Goal: Information Seeking & Learning: Learn about a topic

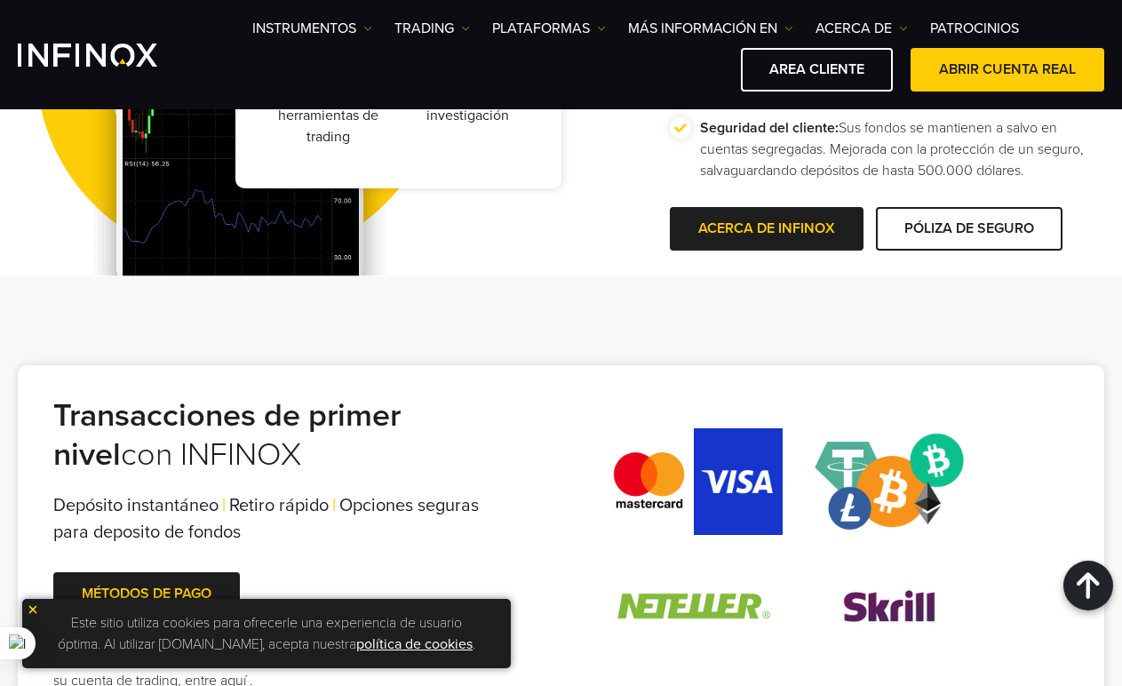
scroll to position [3730, 0]
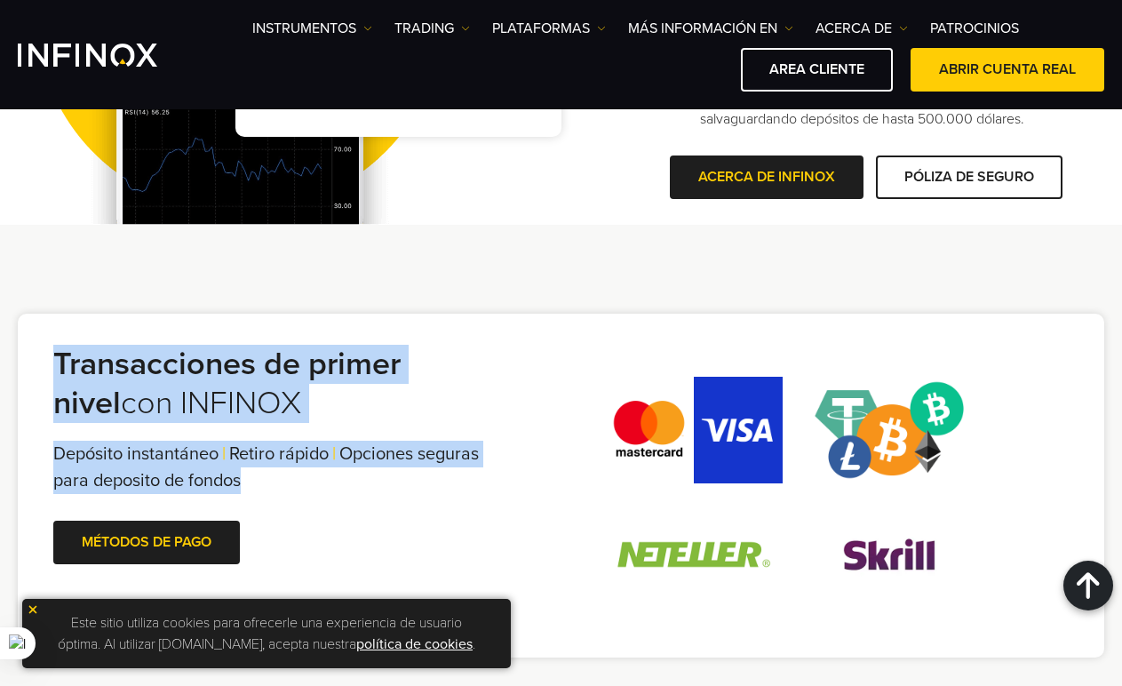
drag, startPoint x: 54, startPoint y: 367, endPoint x: 423, endPoint y: 488, distance: 388.1
click at [423, 488] on div "Transacciones de primer nivel con INFINOX Depósito instantáneo | Retiro rápido …" at bounding box center [283, 492] width 461 height 295
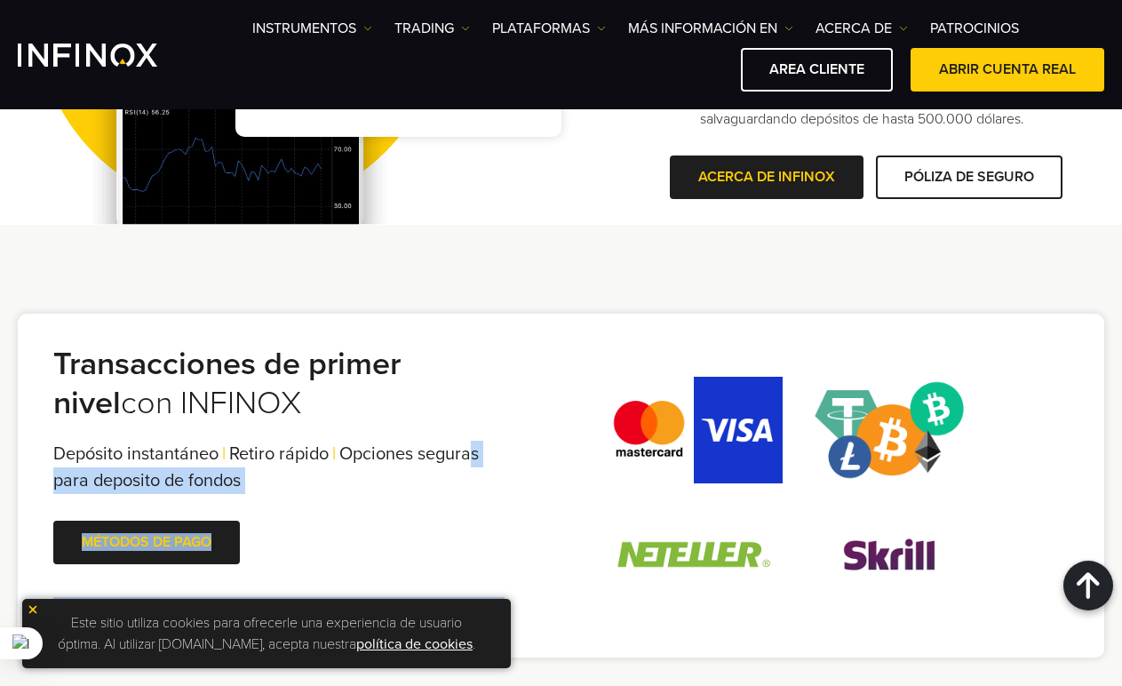
drag, startPoint x: 584, startPoint y: 392, endPoint x: 473, endPoint y: 435, distance: 119.2
click at [473, 435] on div "Transacciones de primer nivel con INFINOX Depósito instantáneo | Retiro rápido …" at bounding box center [561, 485] width 1086 height 344
click at [389, 454] on span "Opciones seguras para deposito de fondos" at bounding box center [265, 467] width 425 height 48
click at [198, 456] on span "Depósito instantáneo" at bounding box center [135, 453] width 165 height 21
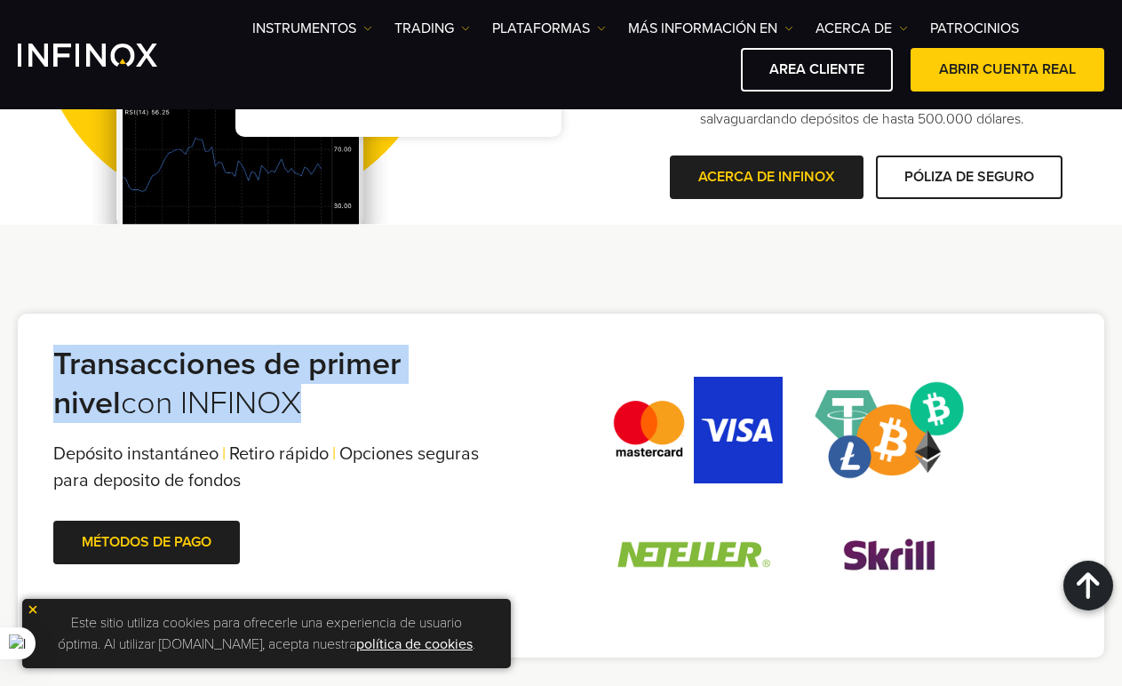
drag, startPoint x: 60, startPoint y: 359, endPoint x: 361, endPoint y: 400, distance: 303.0
click at [361, 400] on h2 "Transacciones de primer nivel con INFINOX" at bounding box center [283, 384] width 461 height 78
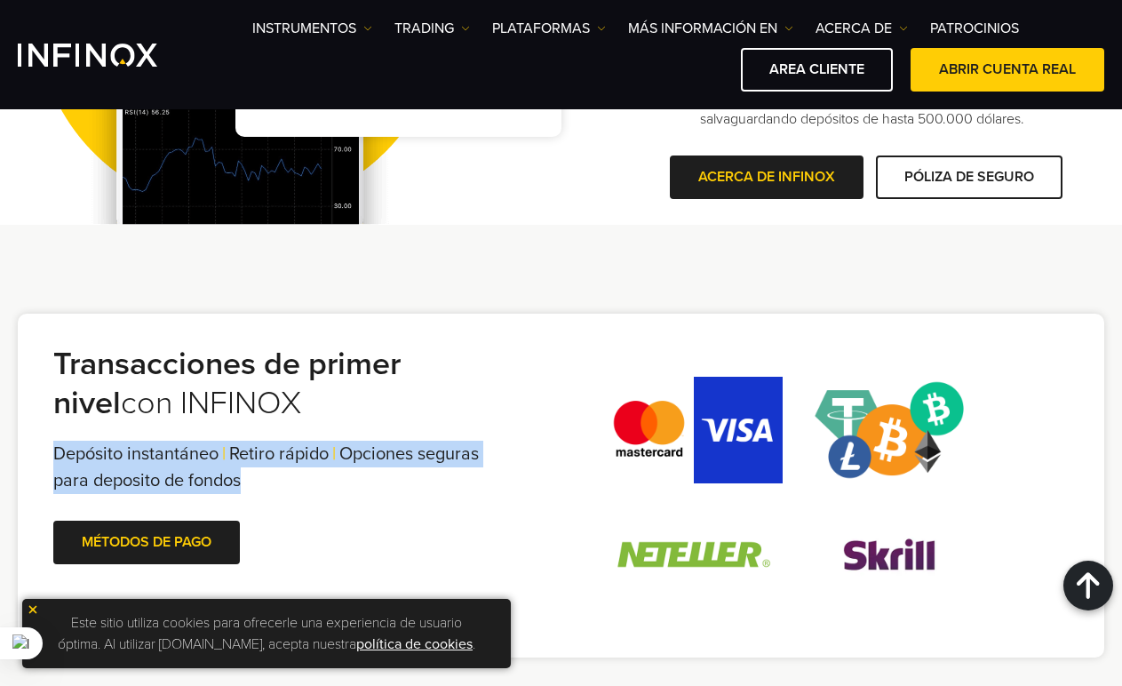
drag, startPoint x: 59, startPoint y: 450, endPoint x: 380, endPoint y: 480, distance: 322.9
click at [380, 480] on div "Depósito instantáneo | Retiro rápido | Opciones seguras para deposito de fondos…" at bounding box center [283, 466] width 461 height 53
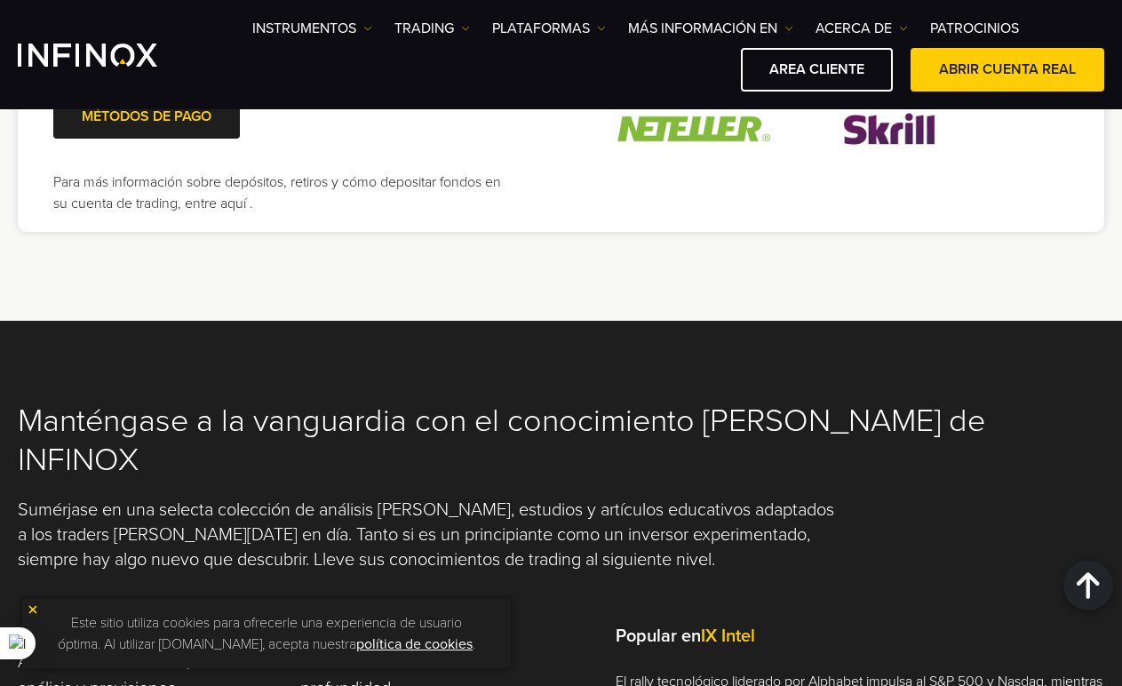
scroll to position [3996, 0]
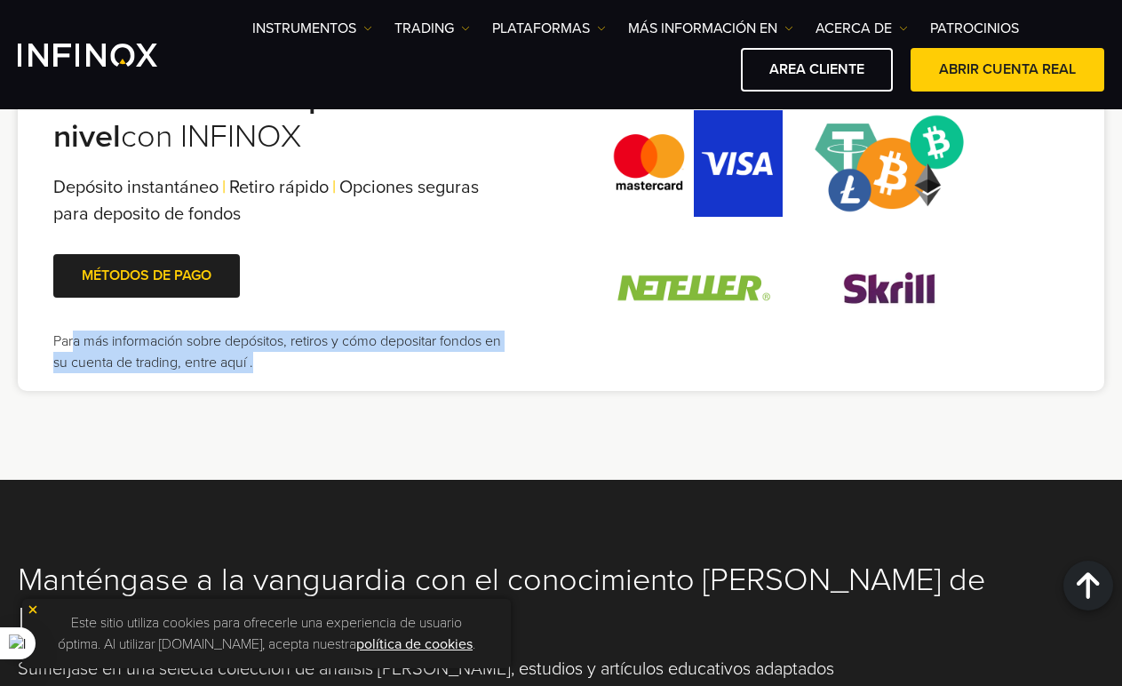
drag, startPoint x: 389, startPoint y: 377, endPoint x: 69, endPoint y: 348, distance: 320.9
click at [72, 347] on div "Transacciones de primer nivel con INFINOX Depósito instantáneo | Retiro rápido …" at bounding box center [561, 219] width 1086 height 344
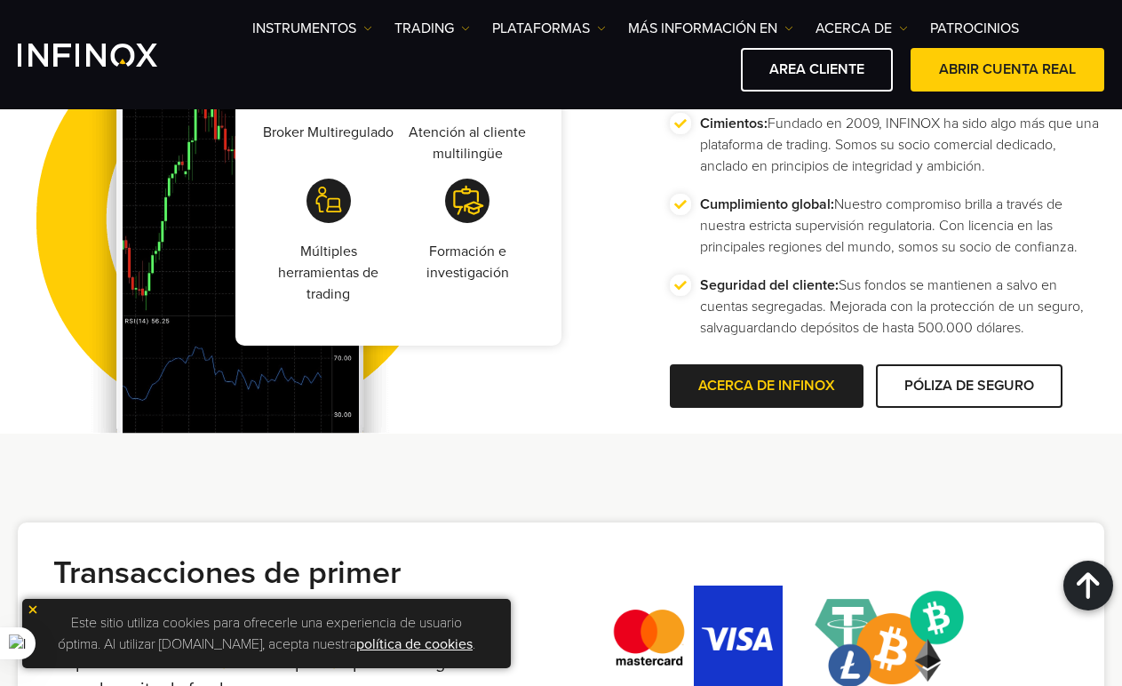
scroll to position [3552, 0]
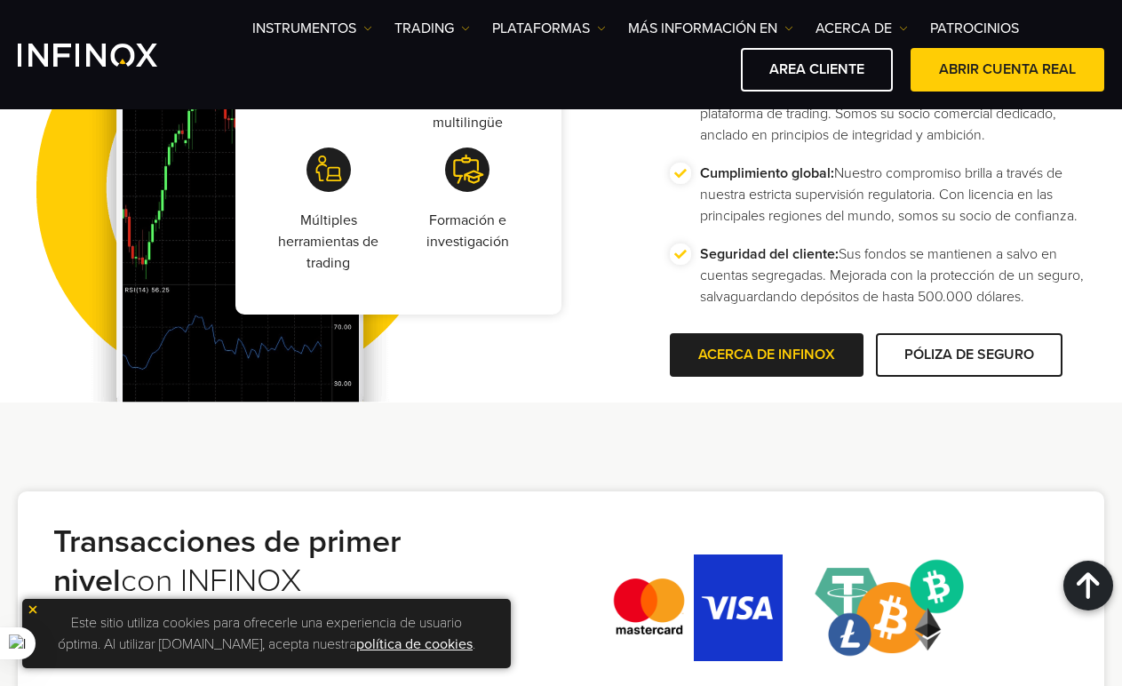
click at [36, 605] on img at bounding box center [33, 609] width 12 height 12
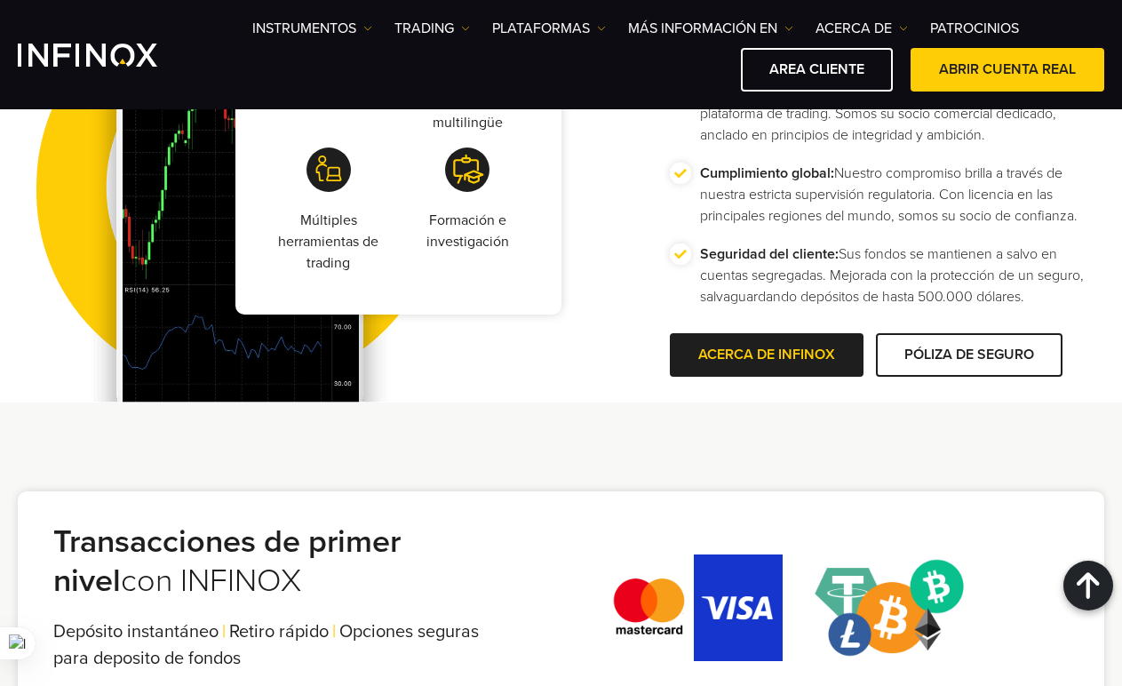
click at [467, 538] on h2 "Transacciones de primer nivel con INFINOX" at bounding box center [283, 561] width 461 height 78
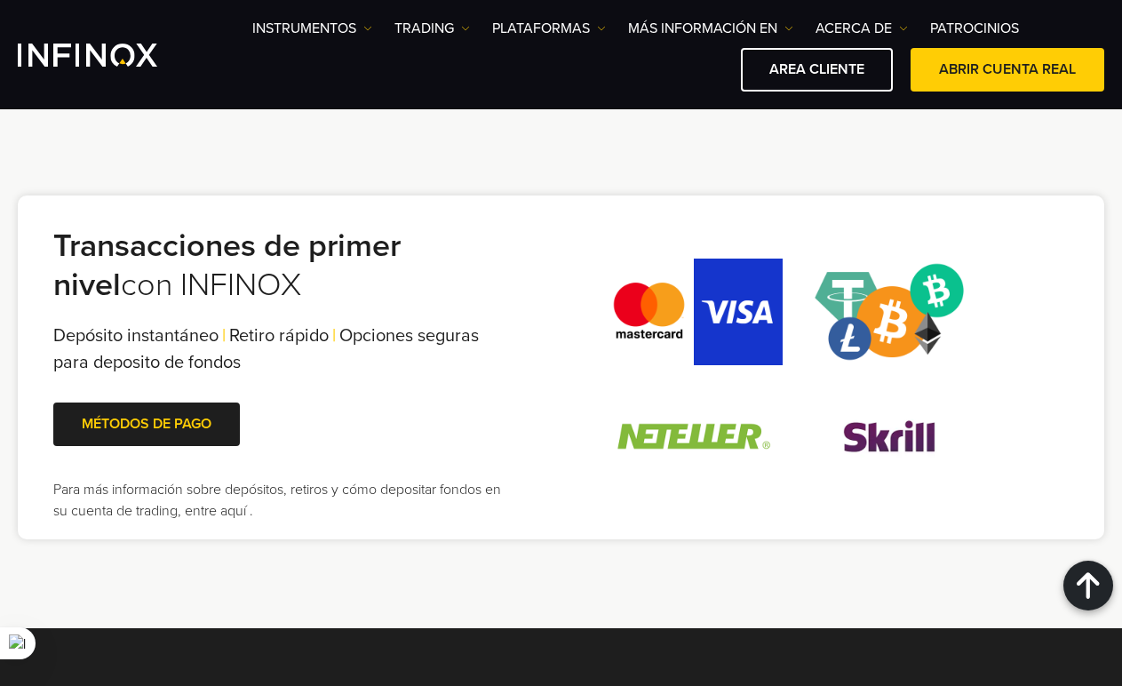
scroll to position [3818, 0]
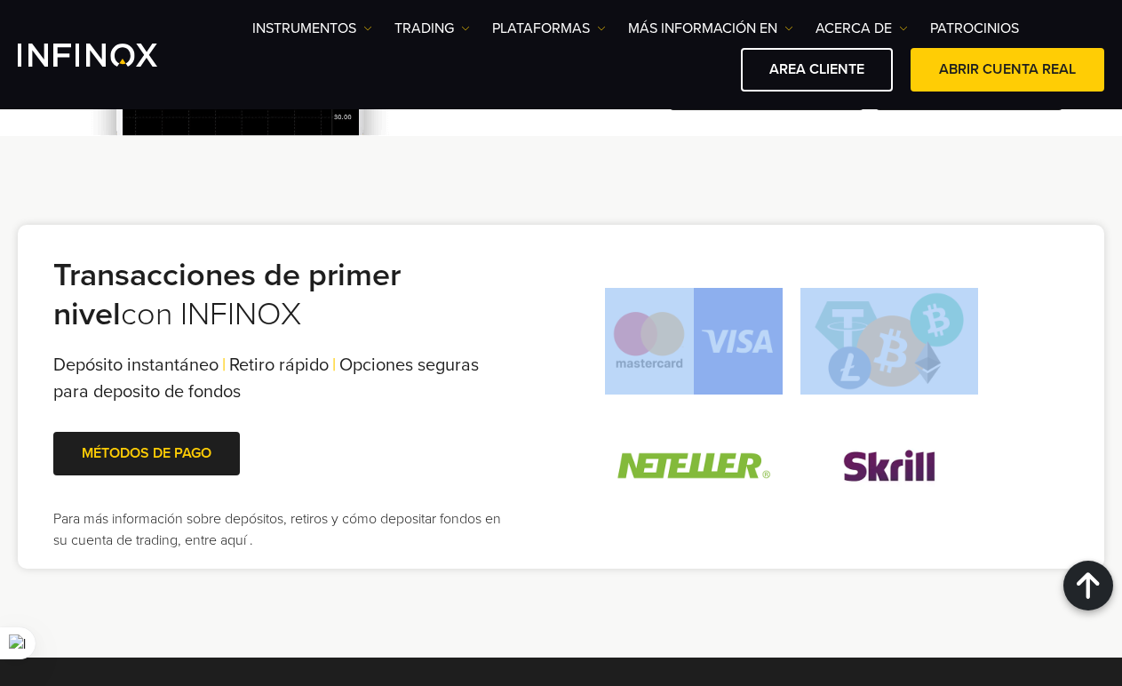
drag, startPoint x: 820, startPoint y: 266, endPoint x: 926, endPoint y: 372, distance: 150.7
click at [926, 372] on div "Transacciones de primer nivel con INFINOX Depósito instantáneo | Retiro rápido …" at bounding box center [561, 397] width 1086 height 344
click at [907, 330] on img at bounding box center [889, 341] width 178 height 107
click at [920, 258] on div "Transacciones de primer nivel con INFINOX Depósito instantáneo | Retiro rápido …" at bounding box center [561, 397] width 1086 height 344
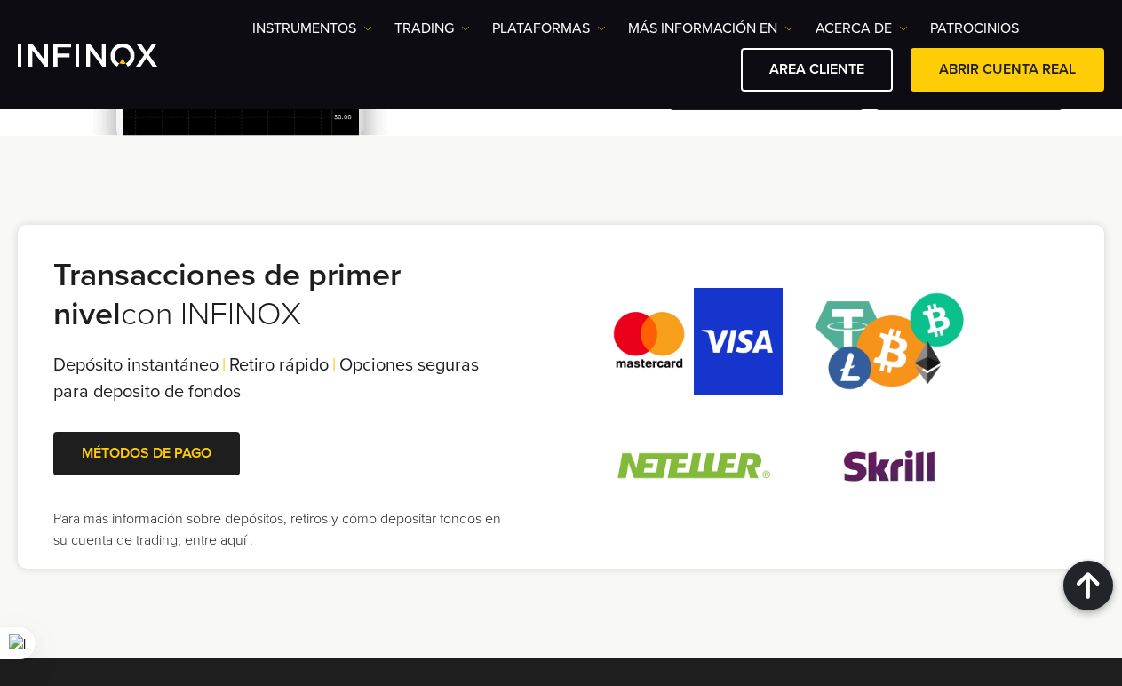
click at [1013, 355] on div at bounding box center [791, 403] width 554 height 249
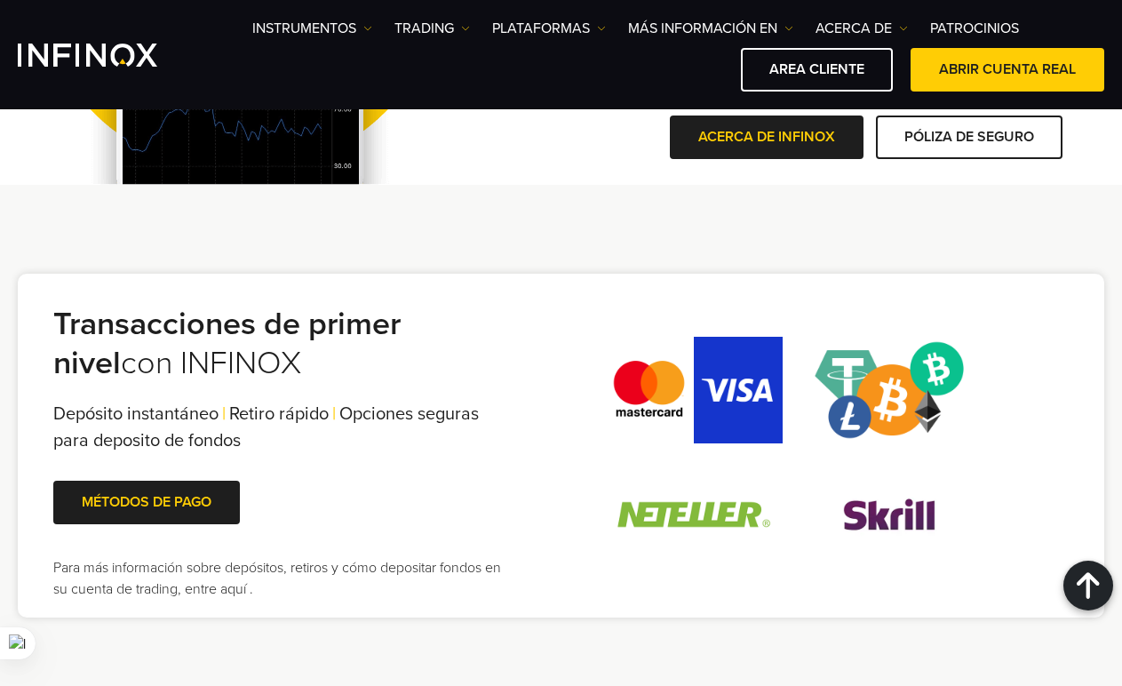
scroll to position [3730, 0]
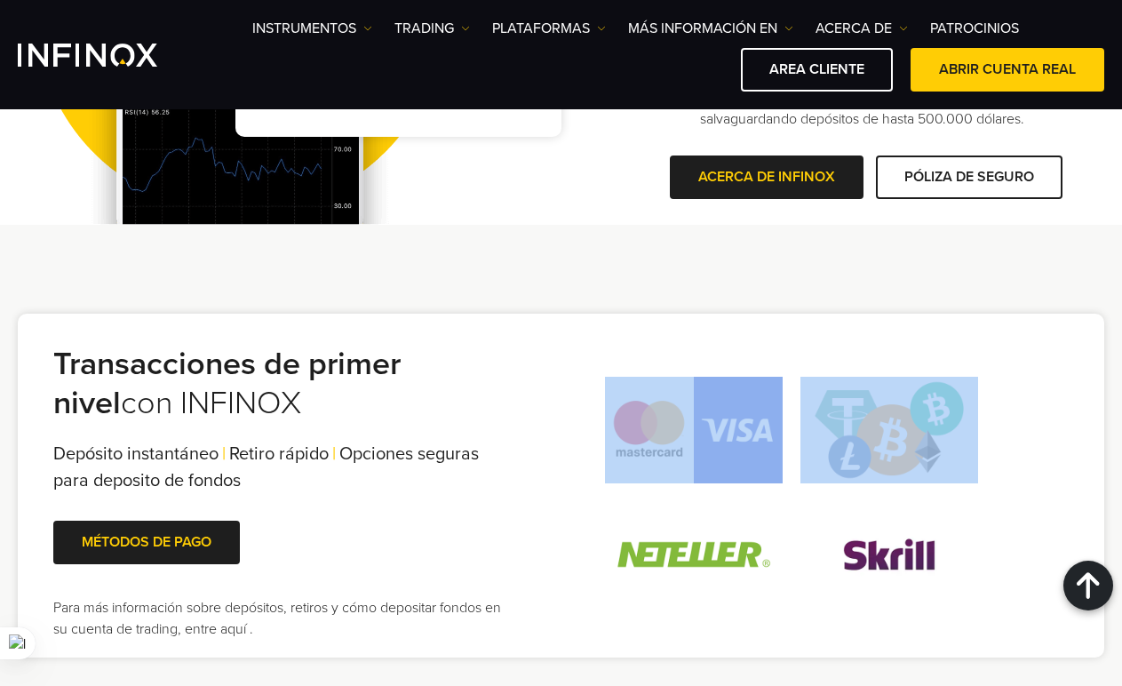
drag, startPoint x: 806, startPoint y: 361, endPoint x: 929, endPoint y: 470, distance: 164.2
click at [929, 470] on div "Transacciones de primer nivel con INFINOX Depósito instantáneo | Retiro rápido …" at bounding box center [561, 485] width 1086 height 344
click at [993, 427] on div at bounding box center [791, 492] width 554 height 249
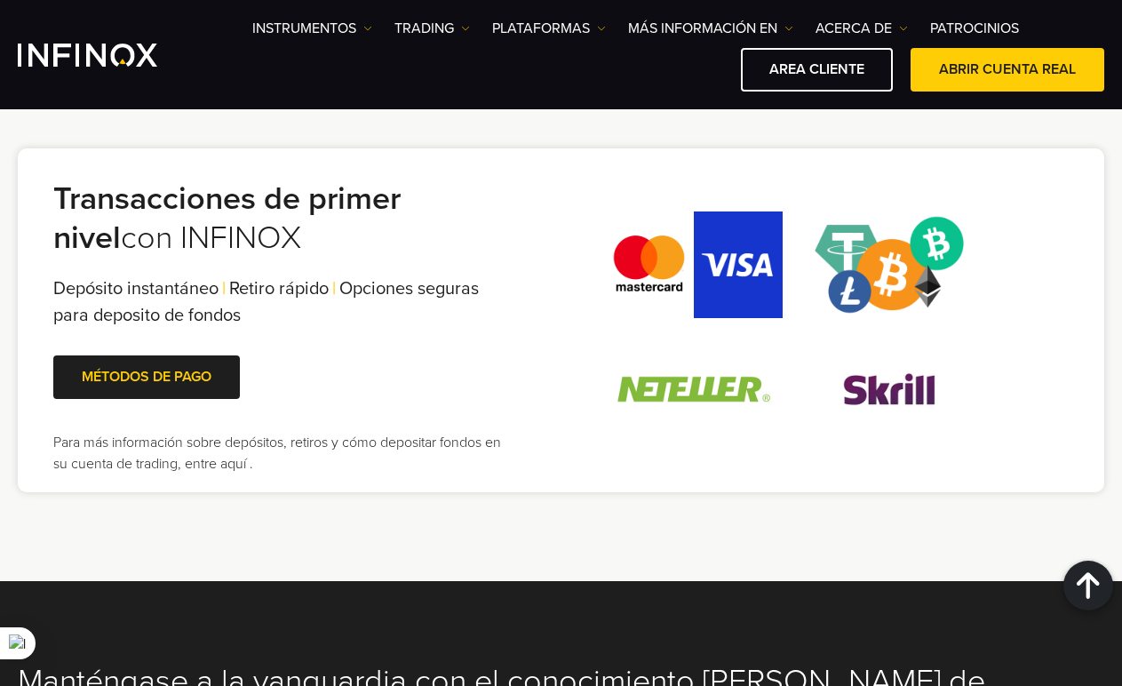
scroll to position [3907, 0]
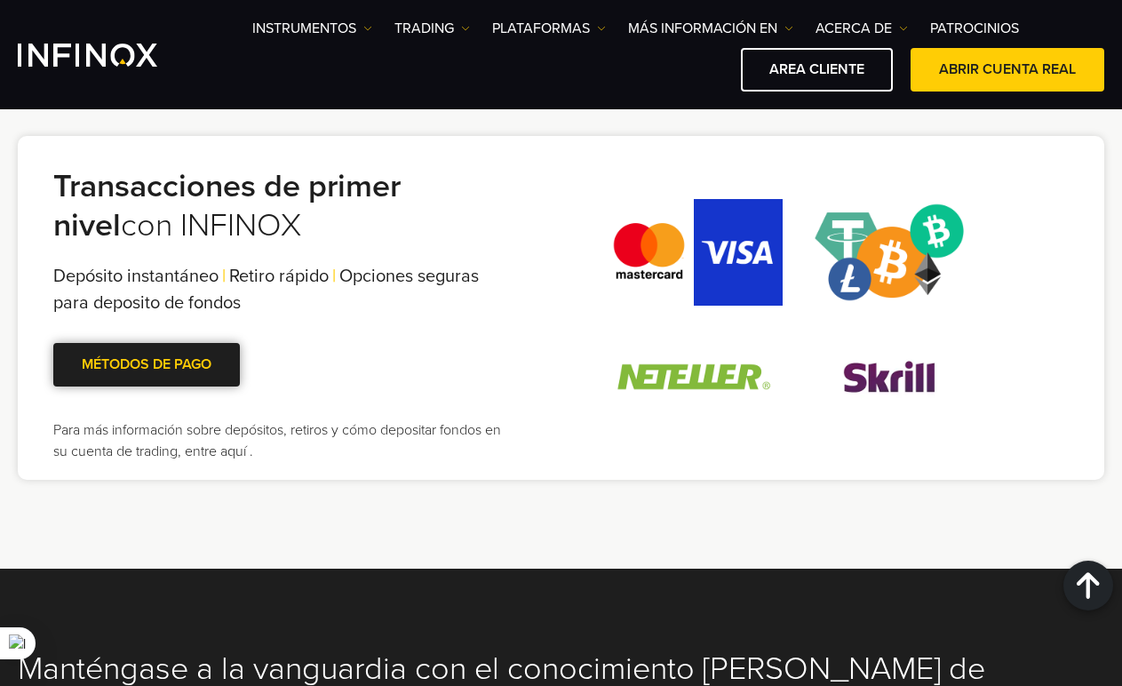
click at [158, 370] on link "MÉTODOS DE PAGO" at bounding box center [146, 365] width 186 height 44
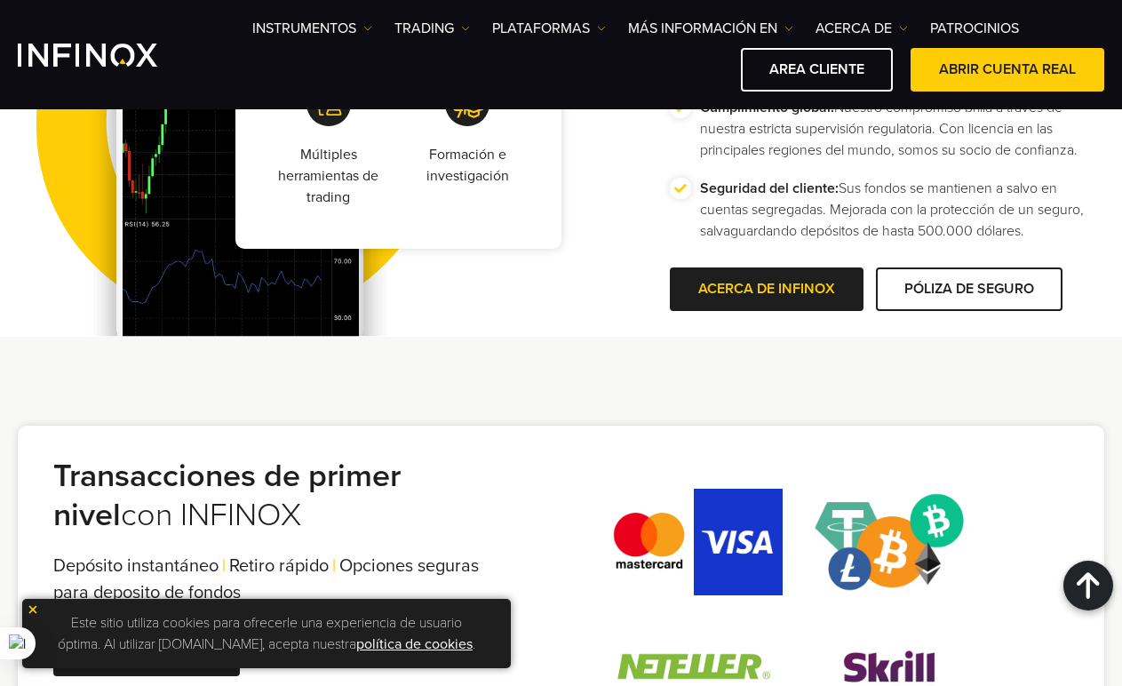
scroll to position [3597, 0]
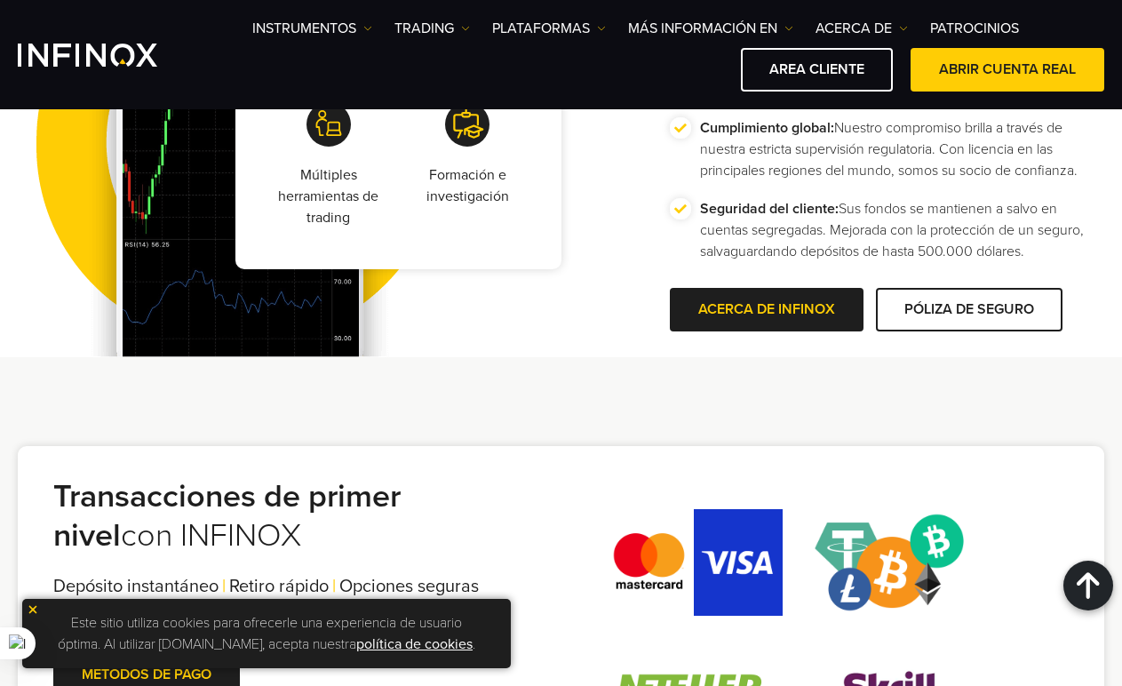
click at [272, 397] on div "Transacciones de primer nivel con INFINOX Depósito instantáneo | Retiro rápido …" at bounding box center [561, 617] width 1122 height 521
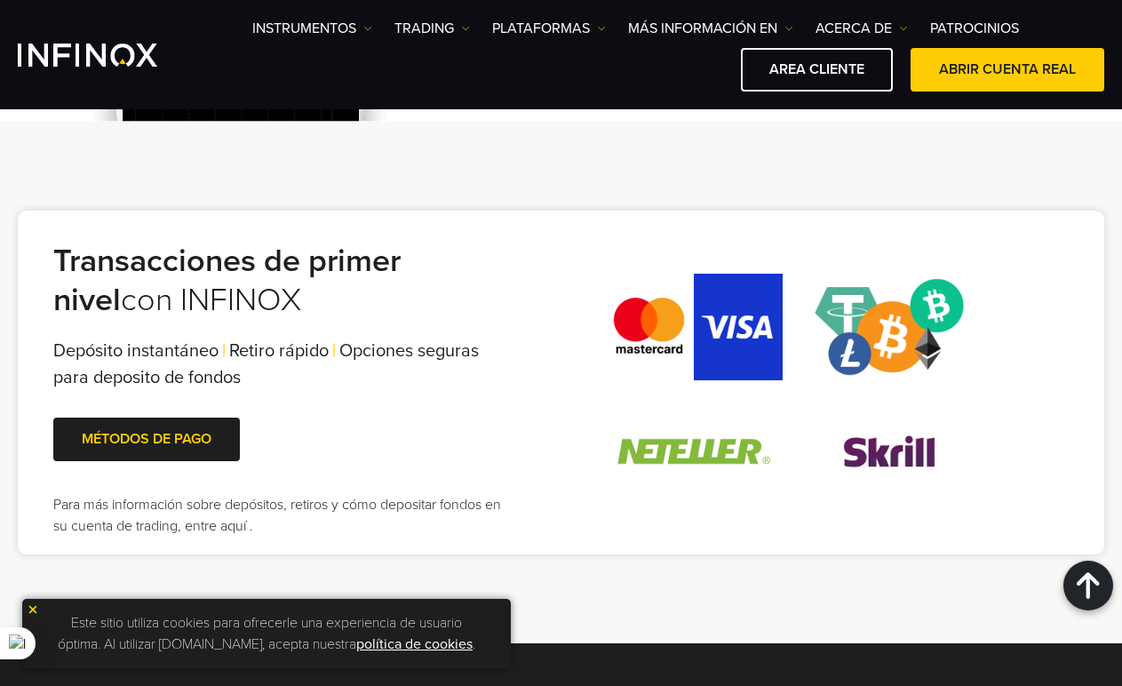
scroll to position [3864, 0]
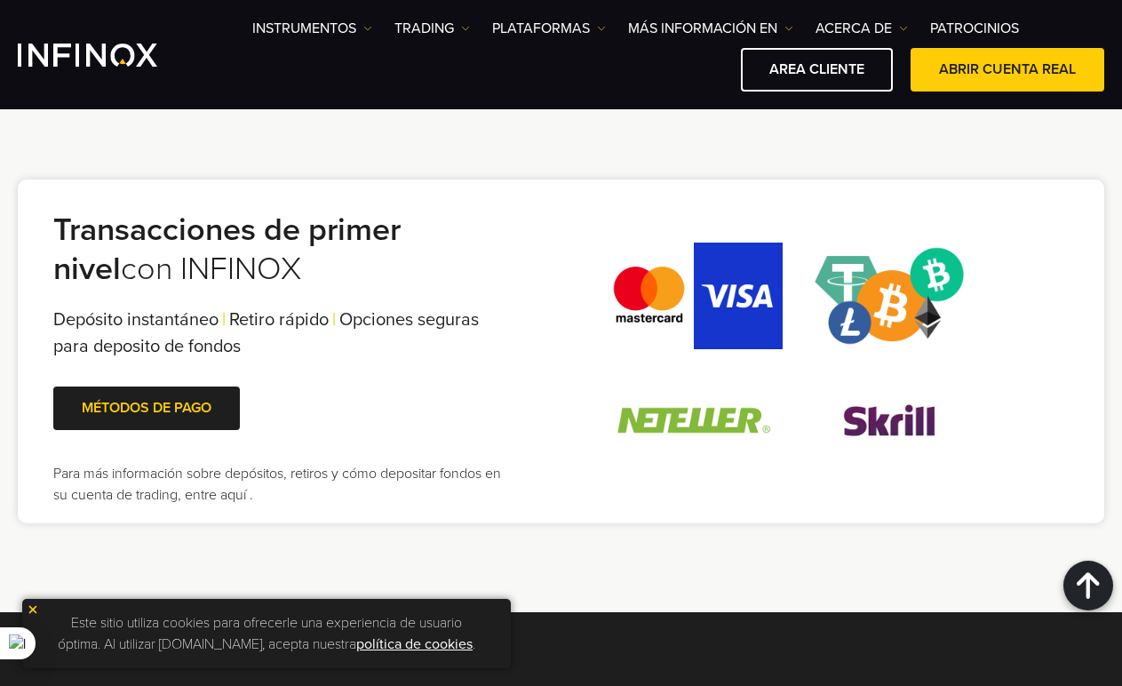
click at [971, 393] on img at bounding box center [889, 420] width 178 height 107
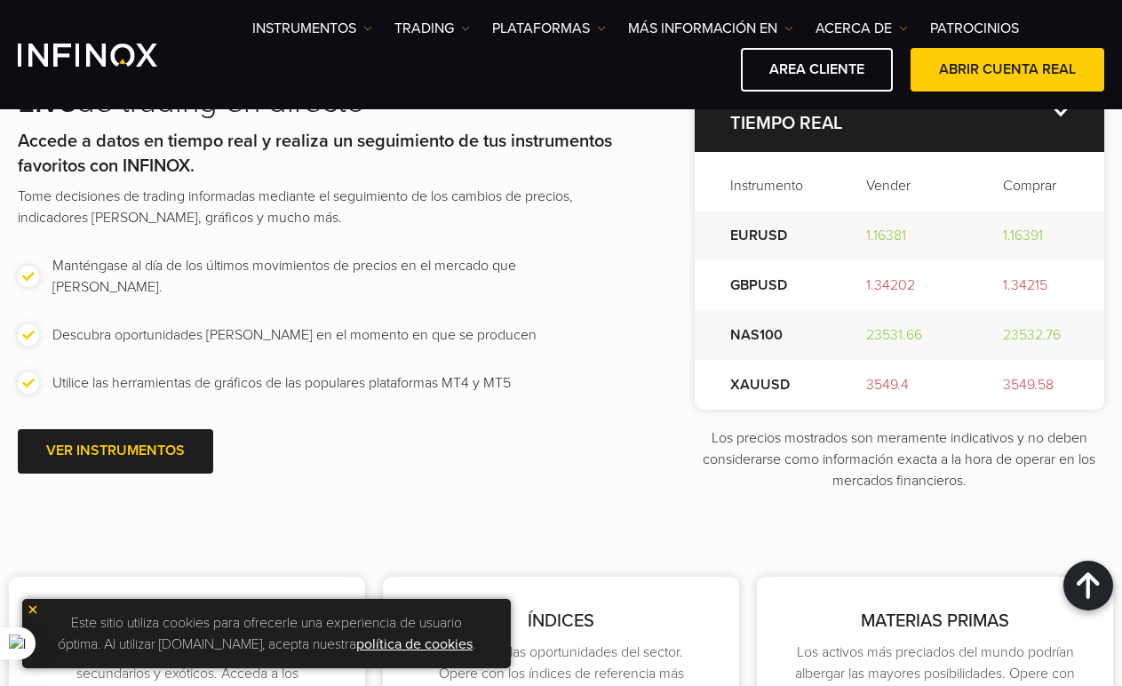
scroll to position [2443, 0]
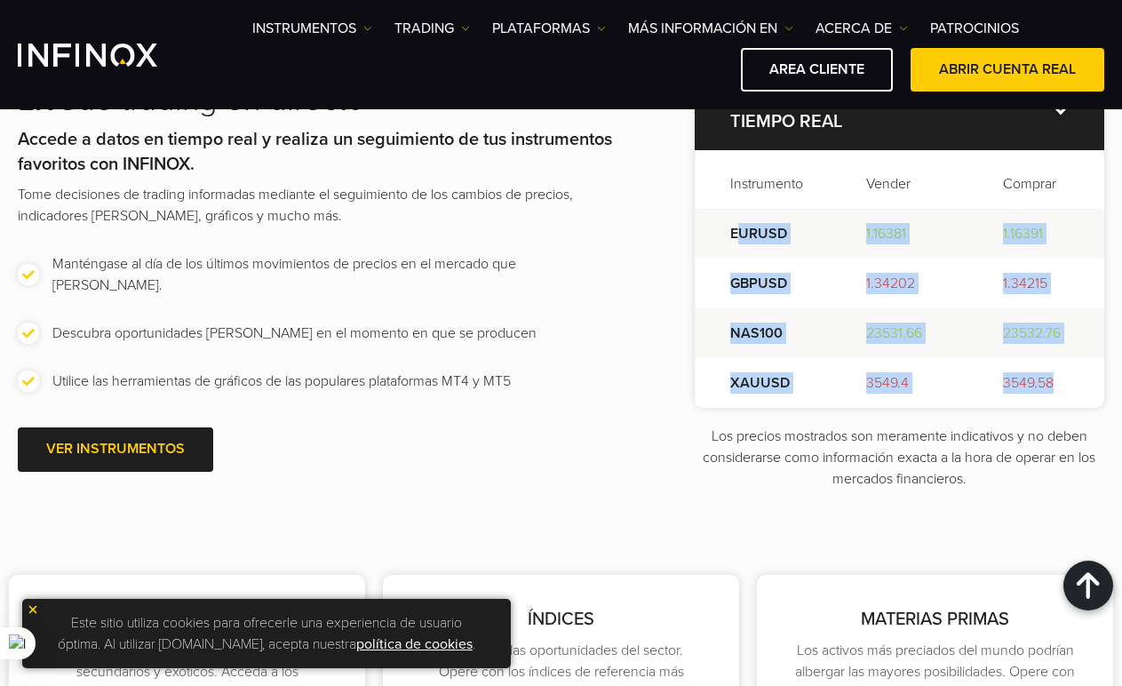
drag, startPoint x: 1049, startPoint y: 380, endPoint x: 731, endPoint y: 237, distance: 348.6
click at [731, 237] on tbody "EURUSD 1.16381 1.16391 GBPUSD 1.34202 1.34215 NAS100 23531.66 23532.76 XAUUSD 3…" at bounding box center [898, 308] width 409 height 199
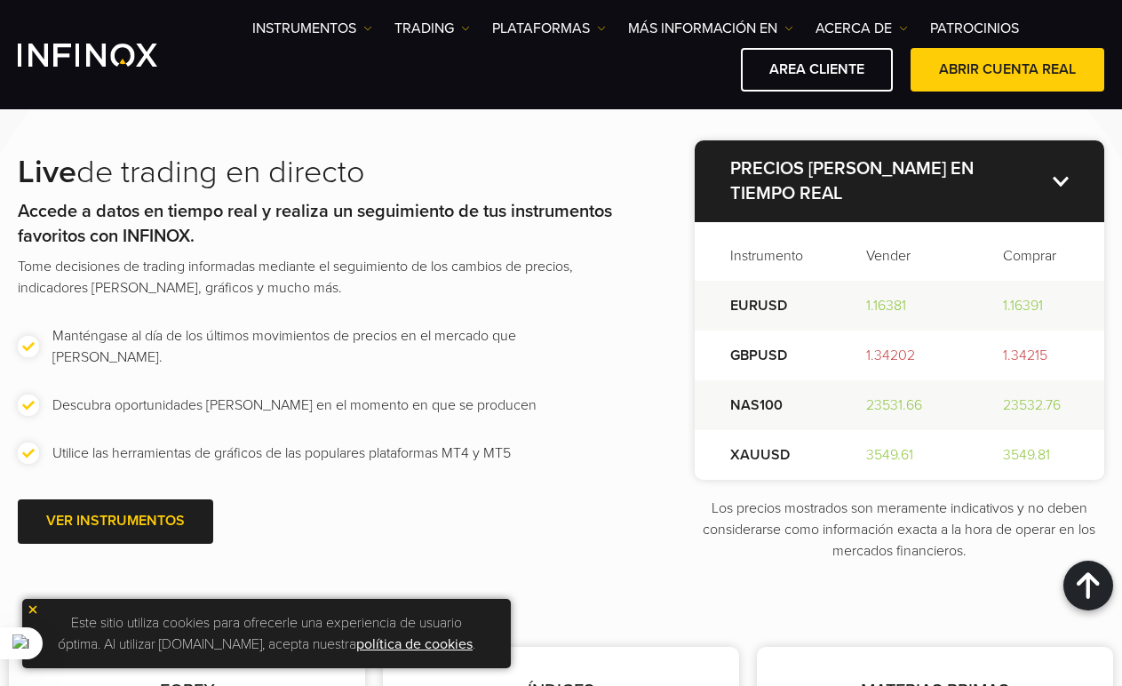
scroll to position [2354, 0]
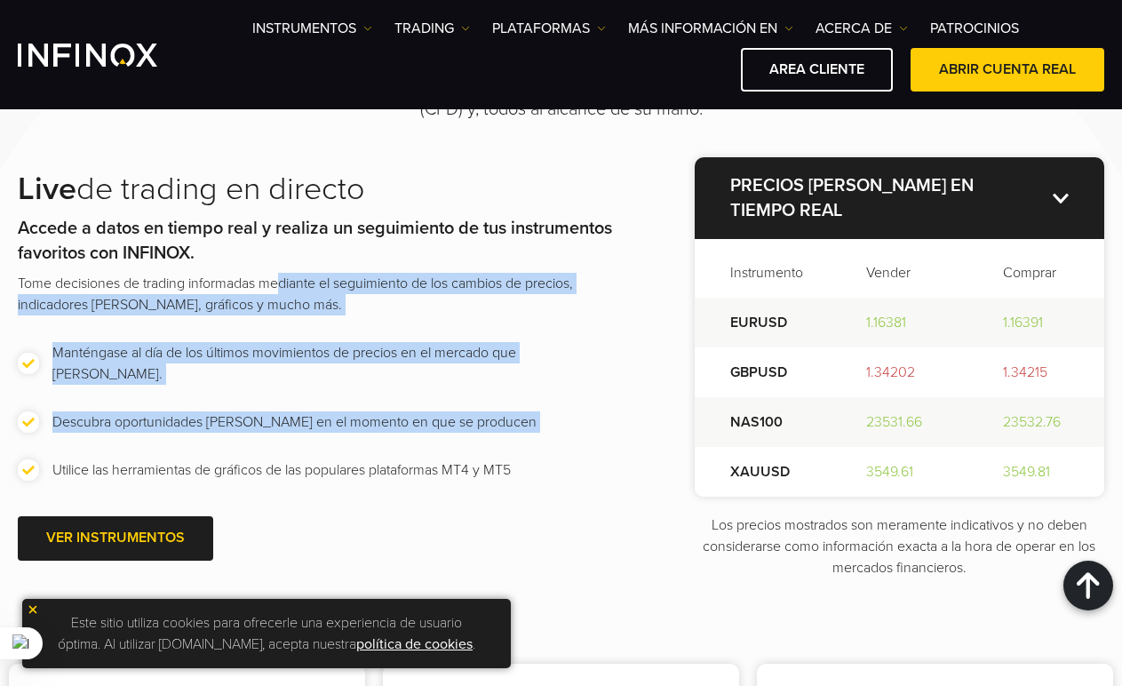
drag, startPoint x: 549, startPoint y: 460, endPoint x: 278, endPoint y: 289, distance: 320.5
click at [278, 289] on div "Live de trading en directo Accede a datos en tiempo real y realiza un seguimien…" at bounding box center [321, 368] width 606 height 396
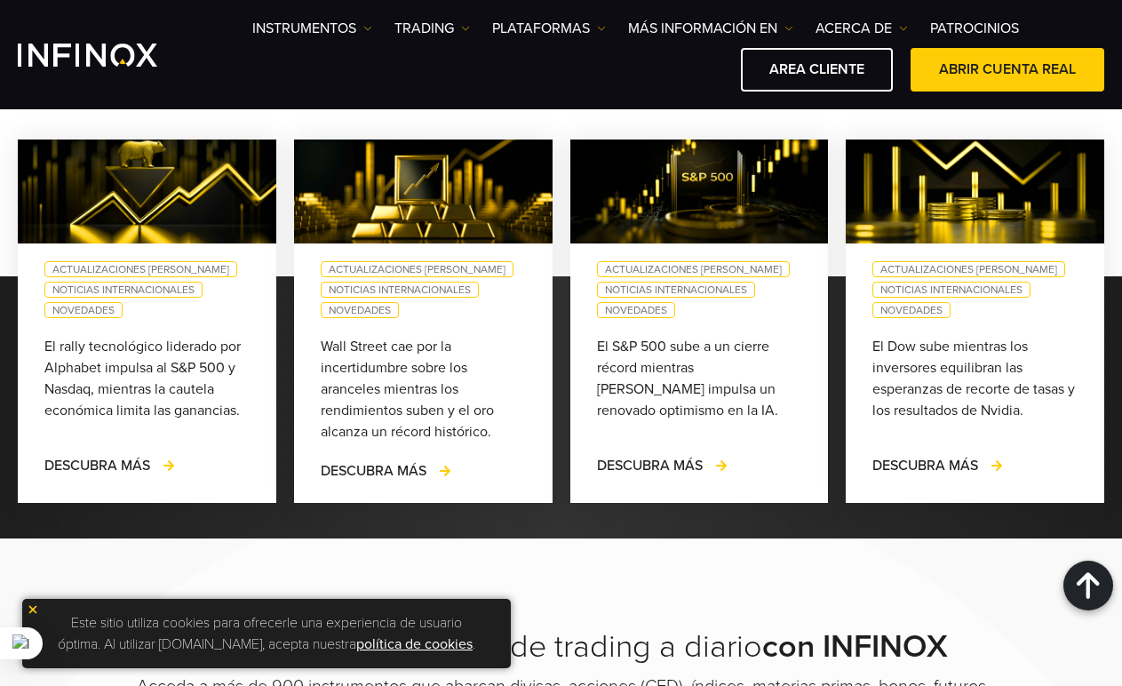
scroll to position [1644, 0]
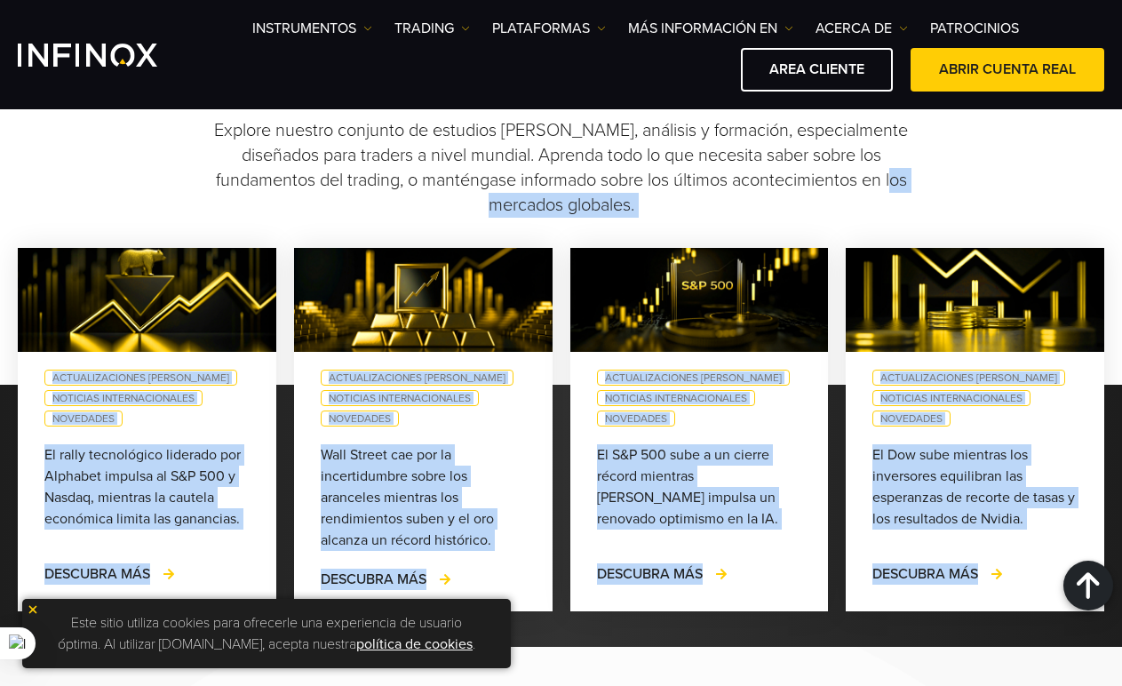
drag, startPoint x: 1027, startPoint y: 561, endPoint x: 161, endPoint y: 205, distance: 936.2
click at [161, 205] on div "Últimas noticias de INFINOX Explore nuestro conjunto de estudios de mercado, an…" at bounding box center [561, 358] width 1122 height 576
click at [969, 194] on div "Últimas noticias de INFINOX Explore nuestro conjunto de estudios de mercado, an…" at bounding box center [561, 143] width 1122 height 147
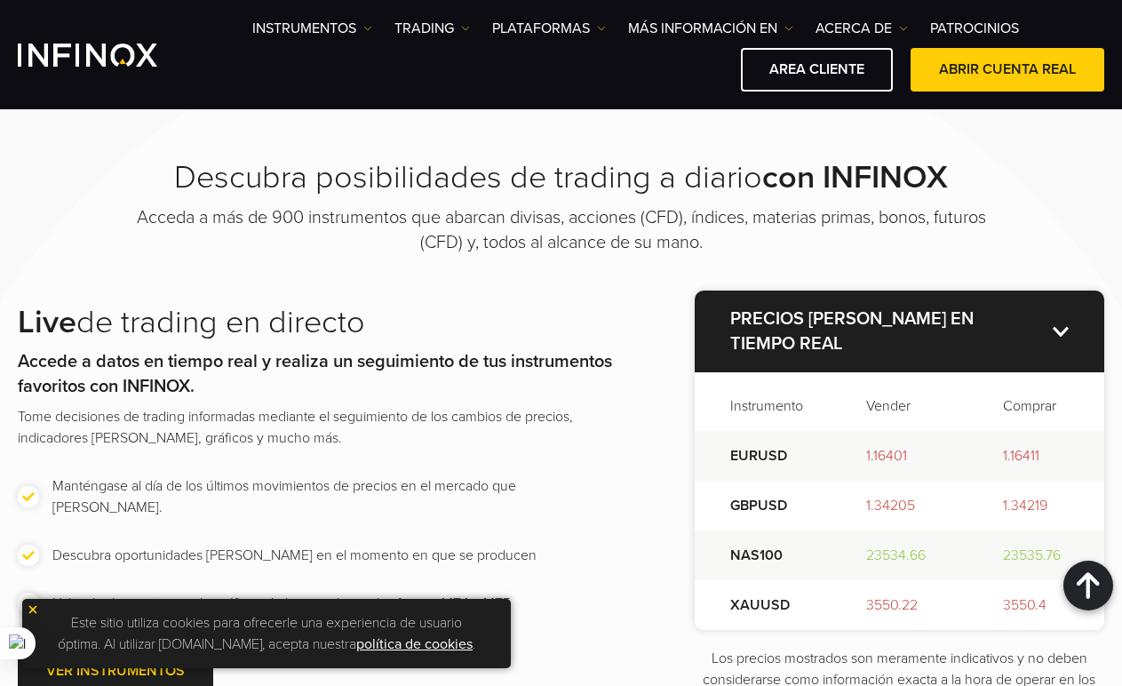
scroll to position [2177, 0]
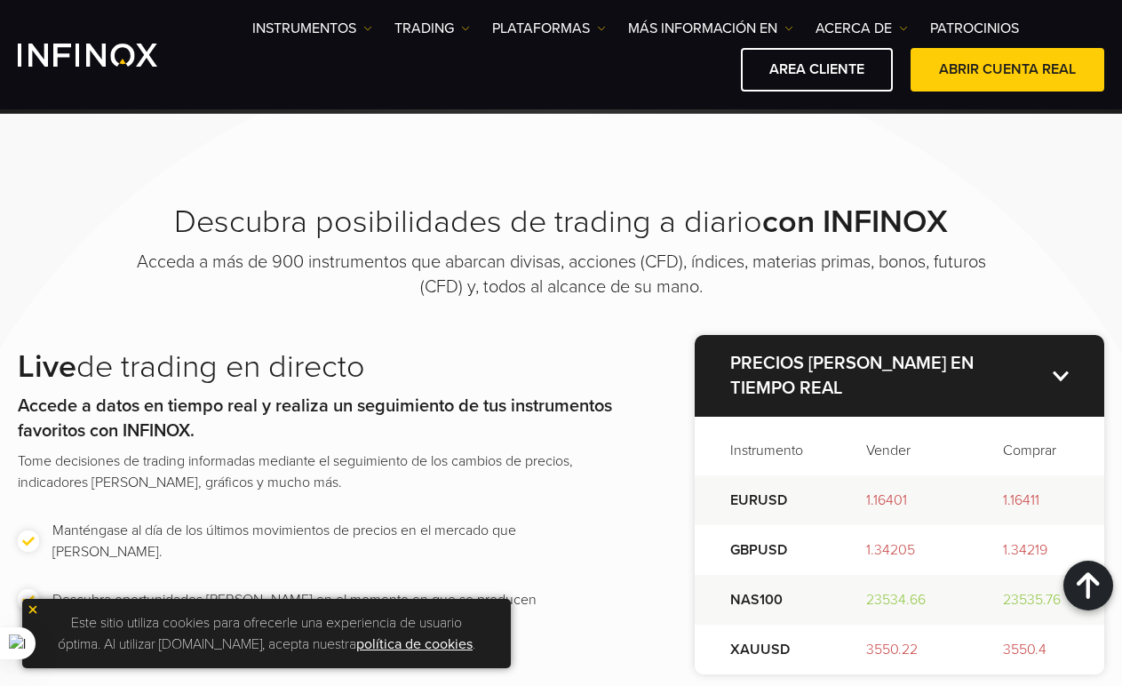
click at [614, 443] on p "Accede a datos en tiempo real y realiza un seguimiento de tus instrumentos favo…" at bounding box center [321, 418] width 606 height 50
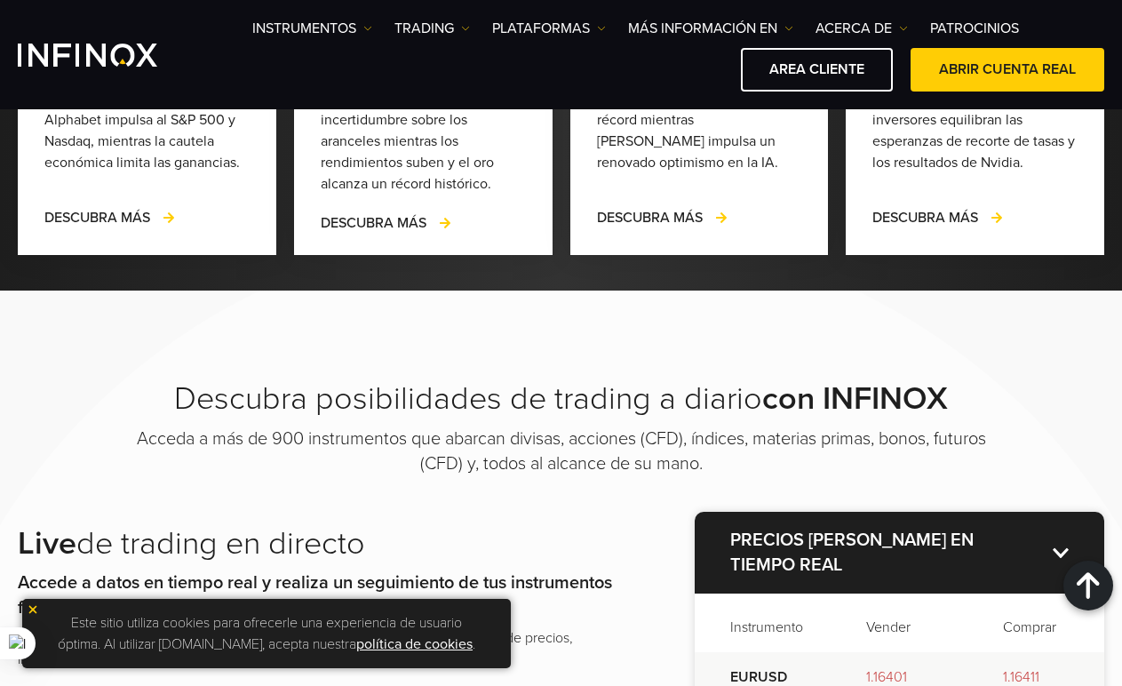
scroll to position [1999, 0]
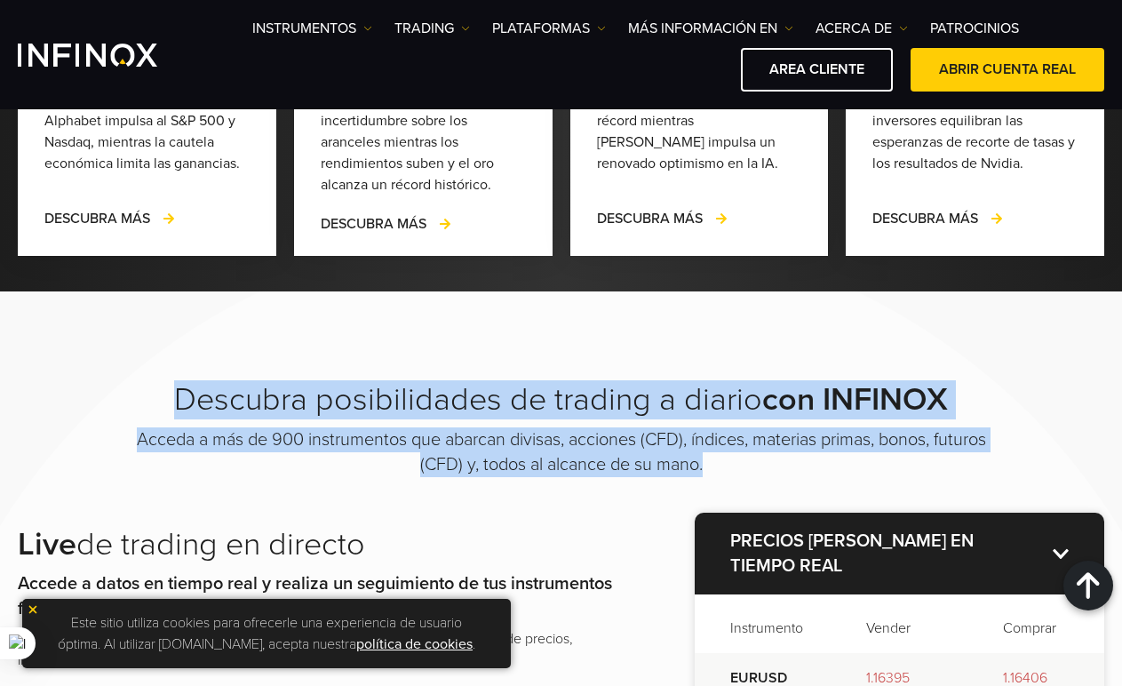
drag, startPoint x: 176, startPoint y: 399, endPoint x: 831, endPoint y: 464, distance: 658.6
click at [831, 464] on div "Descubra posibilidades de trading a diario con INFINOX Acceda a más de 900 inst…" at bounding box center [561, 657] width 1122 height 554
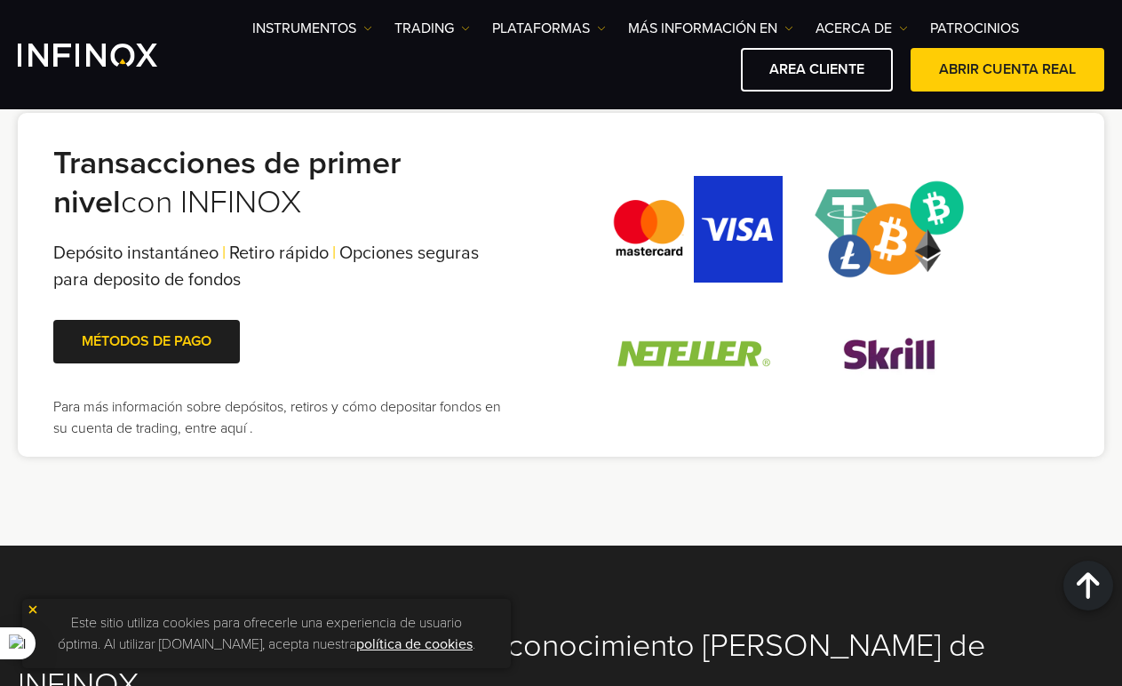
scroll to position [3864, 0]
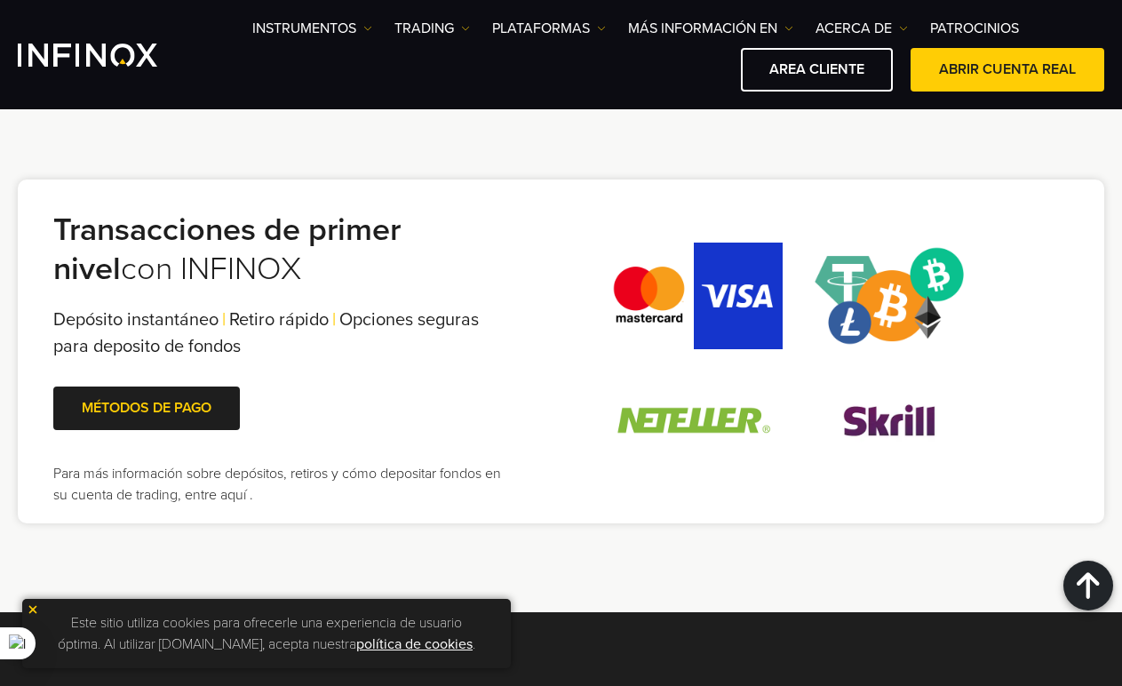
click at [711, 498] on div "Transacciones de primer nivel con INFINOX Depósito instantáneo | Retiro rápido …" at bounding box center [561, 351] width 1086 height 344
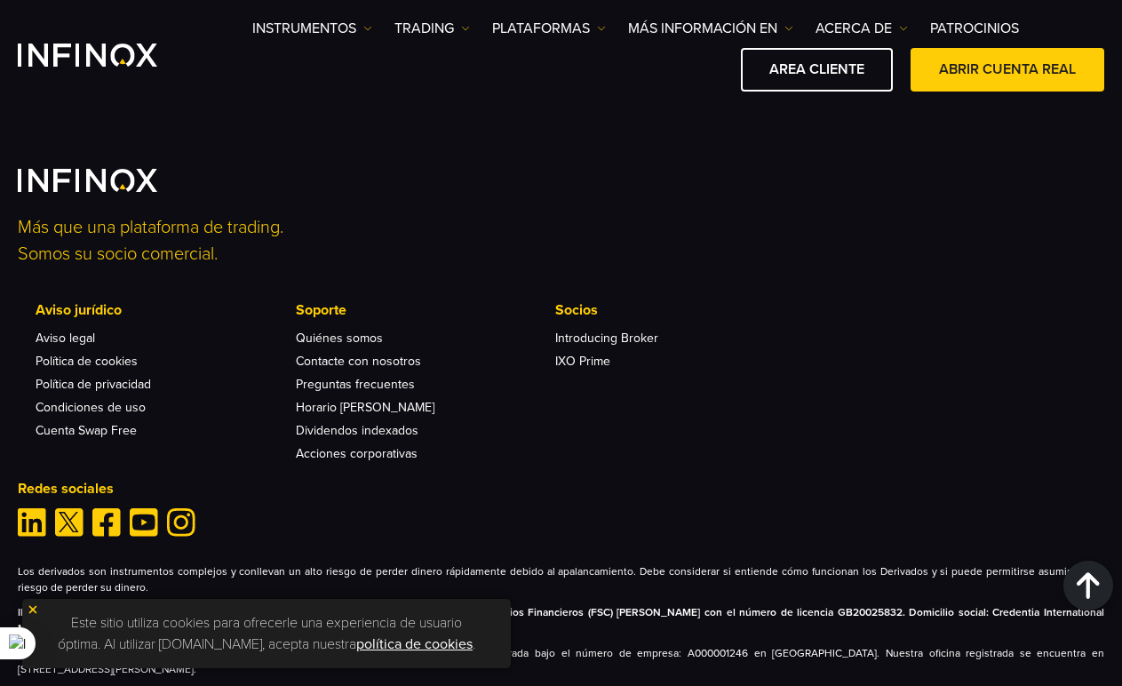
scroll to position [6173, 0]
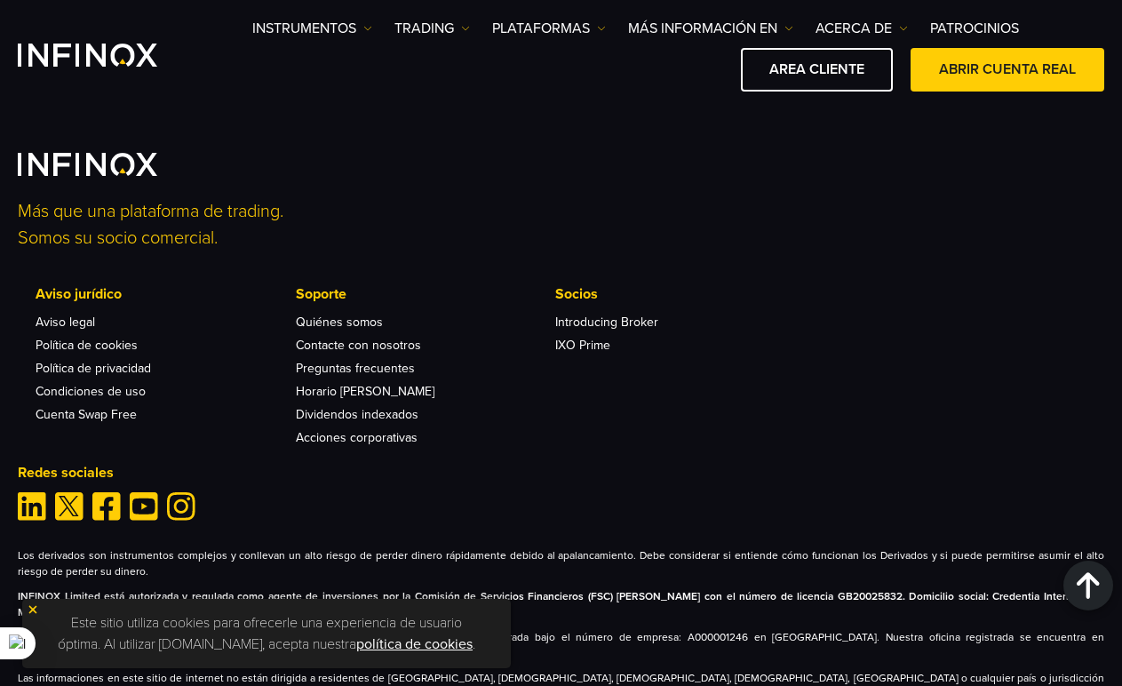
click at [34, 607] on img at bounding box center [33, 609] width 12 height 12
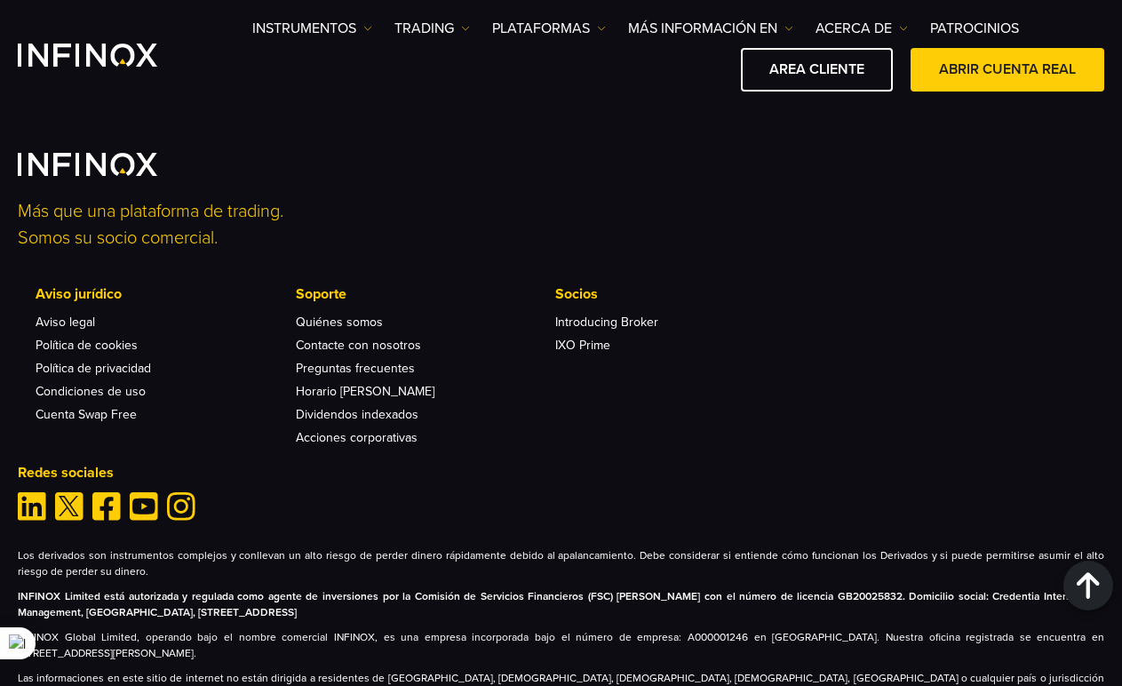
click at [583, 548] on p "Los derivados son instrumentos complejos y conllevan un alto riesgo de perder d…" at bounding box center [561, 564] width 1086 height 32
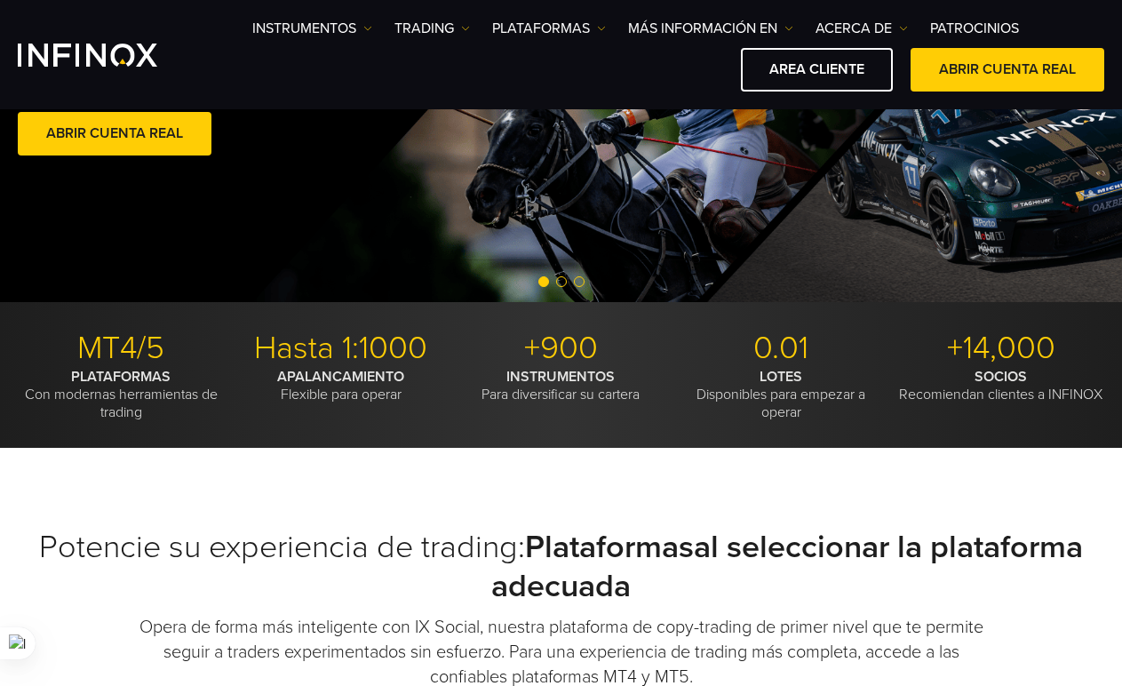
scroll to position [0, 0]
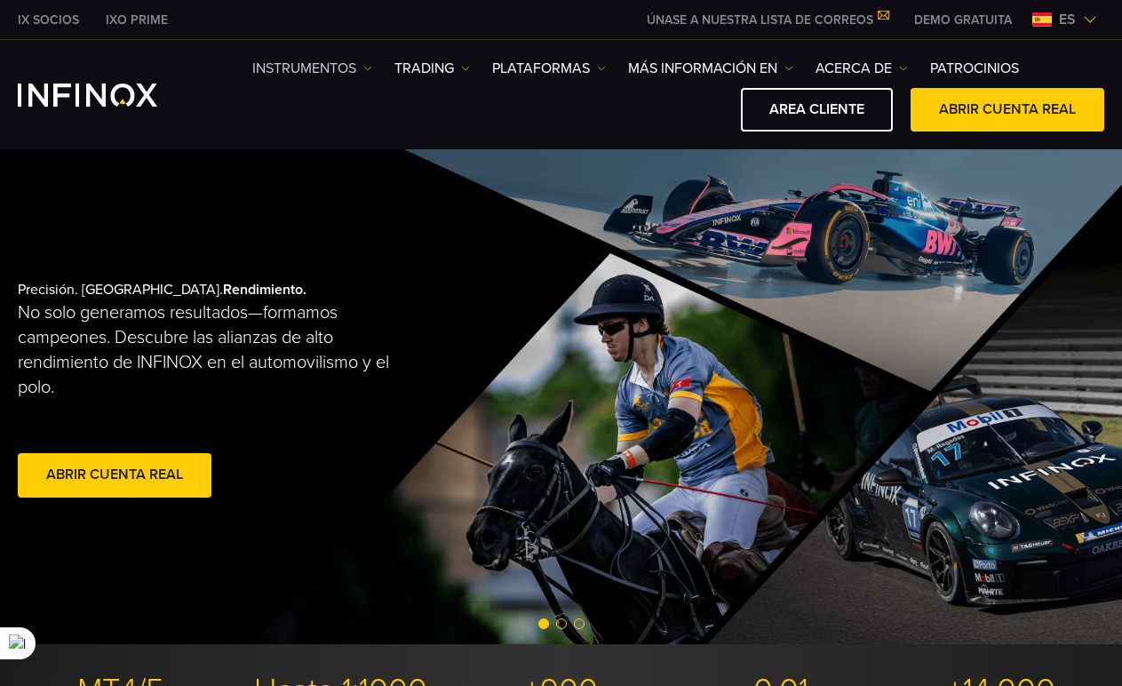
click at [365, 64] on img at bounding box center [367, 68] width 9 height 9
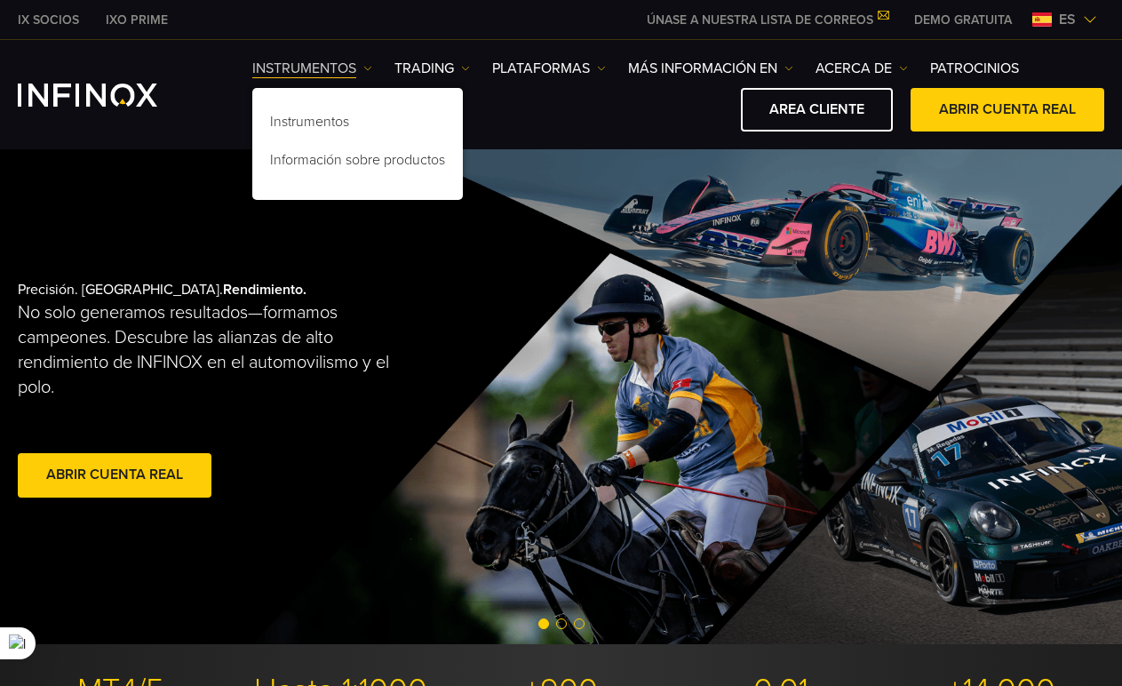
click at [365, 64] on img at bounding box center [367, 68] width 9 height 9
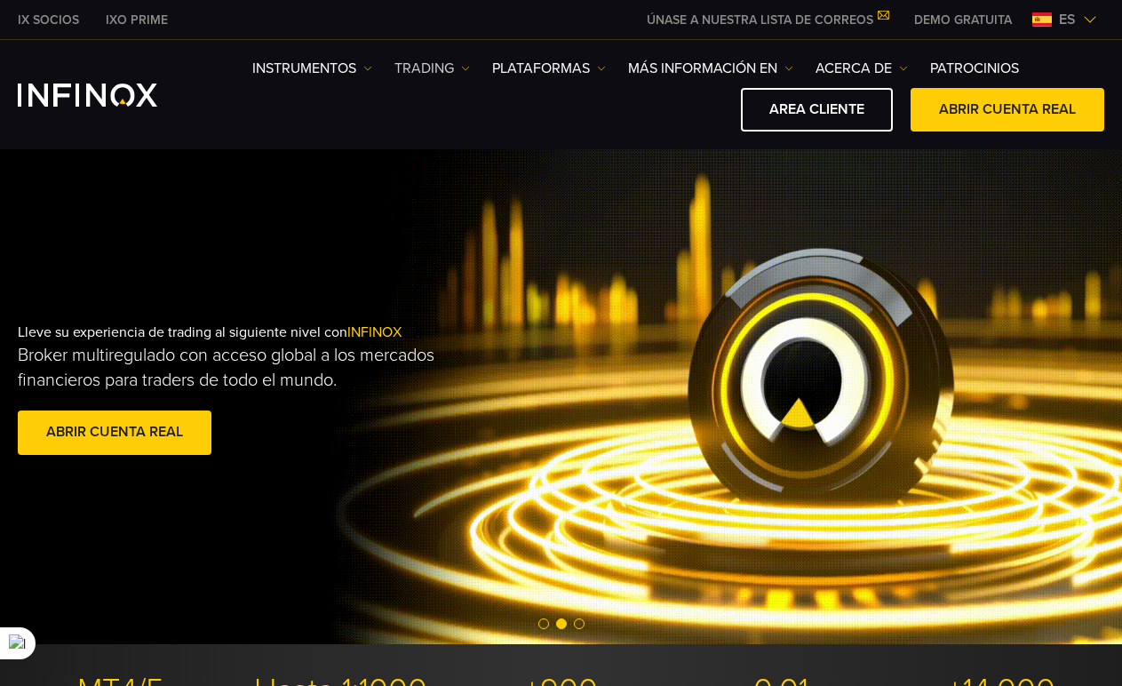
click at [445, 70] on link "TRADING" at bounding box center [431, 68] width 75 height 21
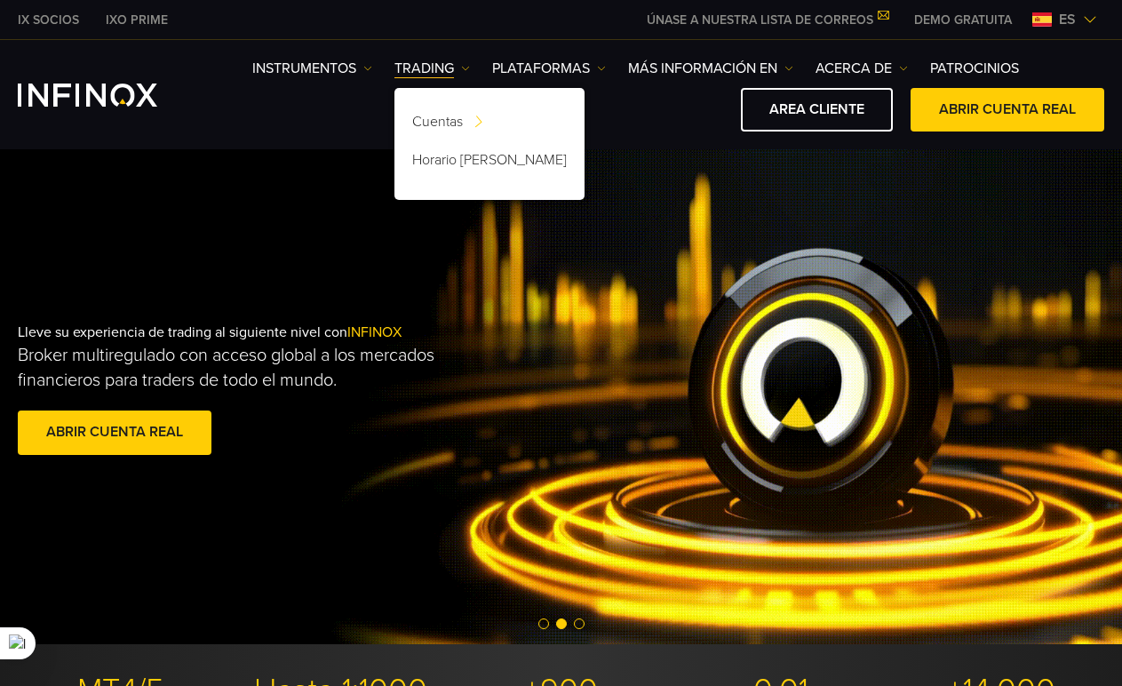
click at [553, 20] on div "IX SOCIOS IXO PRIME ÚNASE A NUESTRA LISTA DE CORREOS No pierda nunca una oportu…" at bounding box center [561, 19] width 1086 height 39
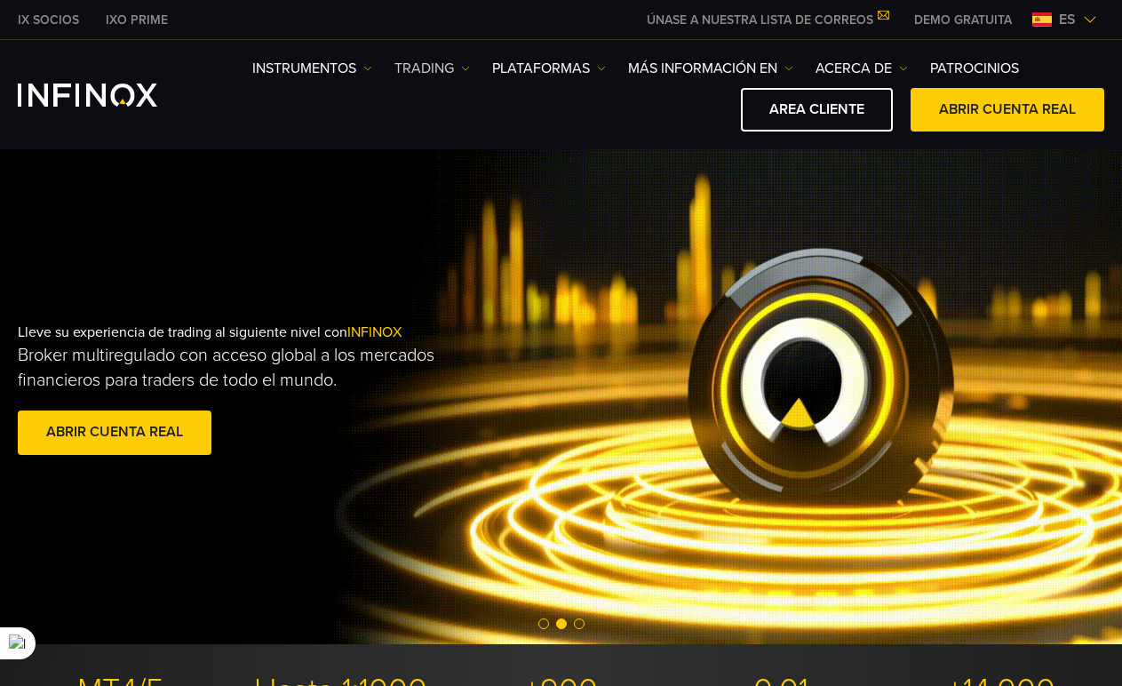
click at [427, 64] on link "TRADING" at bounding box center [431, 68] width 75 height 21
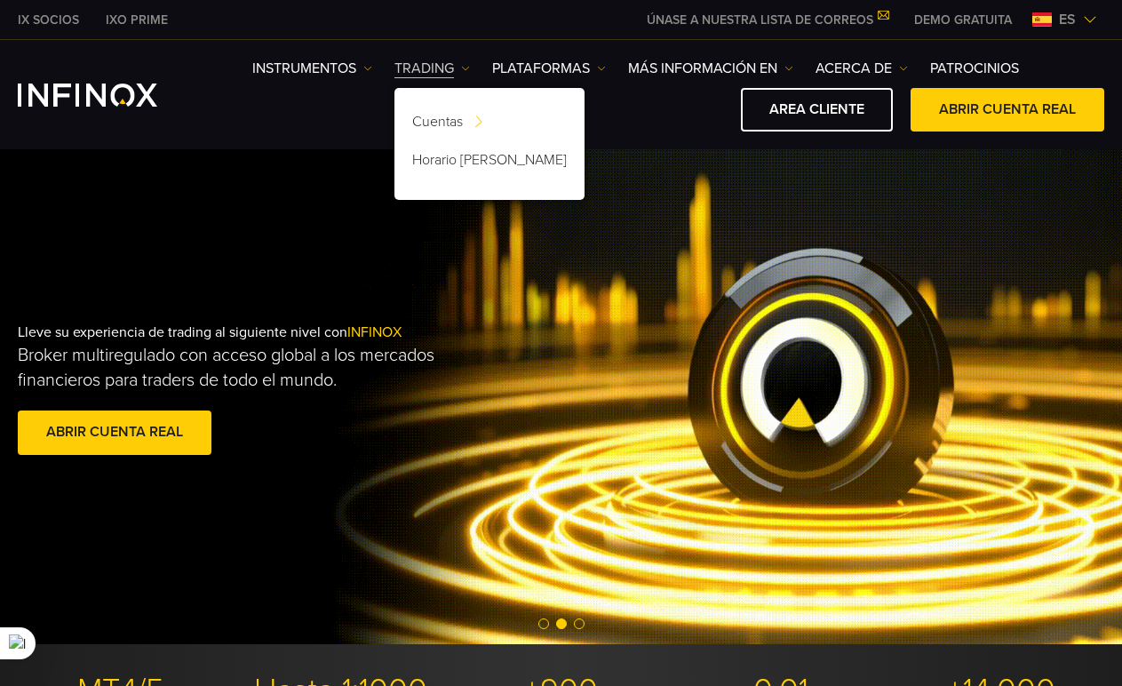
click at [427, 64] on link "TRADING" at bounding box center [431, 68] width 75 height 21
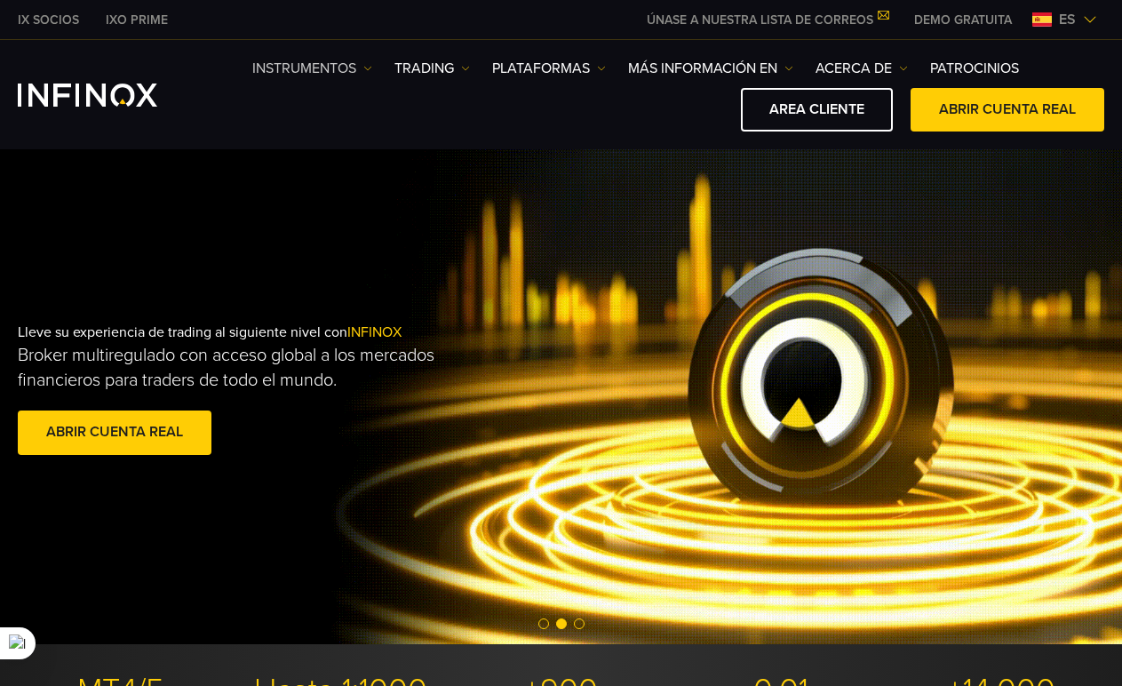
click at [362, 68] on link "Instrumentos" at bounding box center [312, 68] width 120 height 21
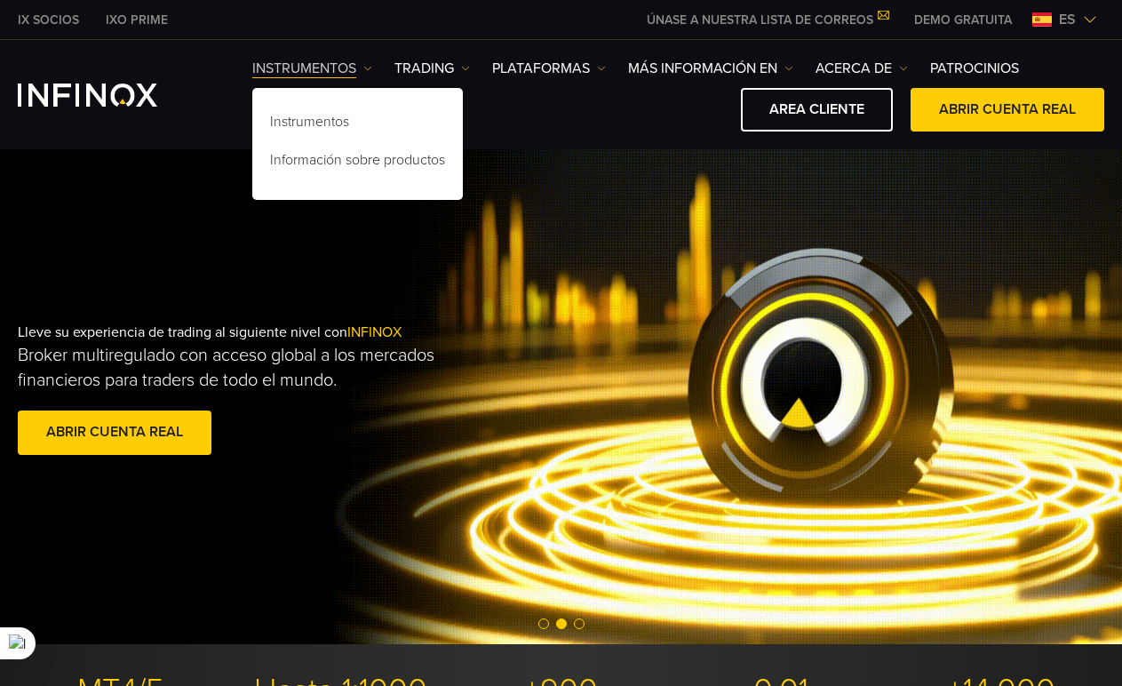
click at [362, 68] on link "Instrumentos" at bounding box center [312, 68] width 120 height 21
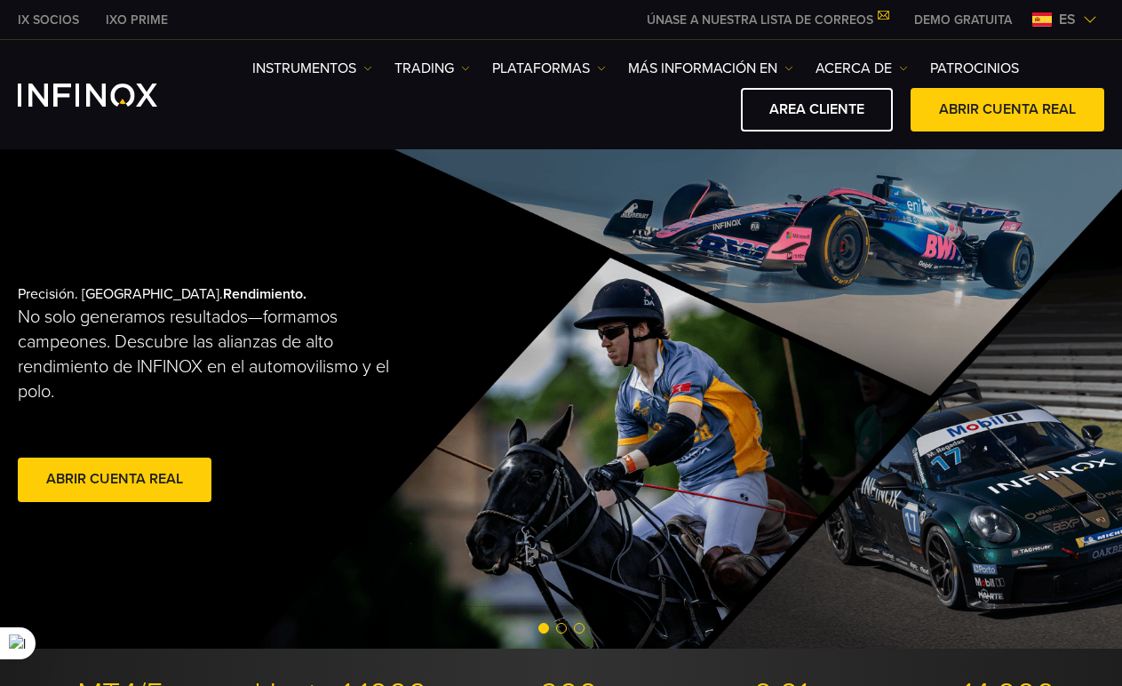
click at [623, 125] on div "AREA CLIENTE ABRIR CUENTA REAL" at bounding box center [678, 110] width 852 height 44
click at [1090, 15] on img at bounding box center [1089, 19] width 14 height 14
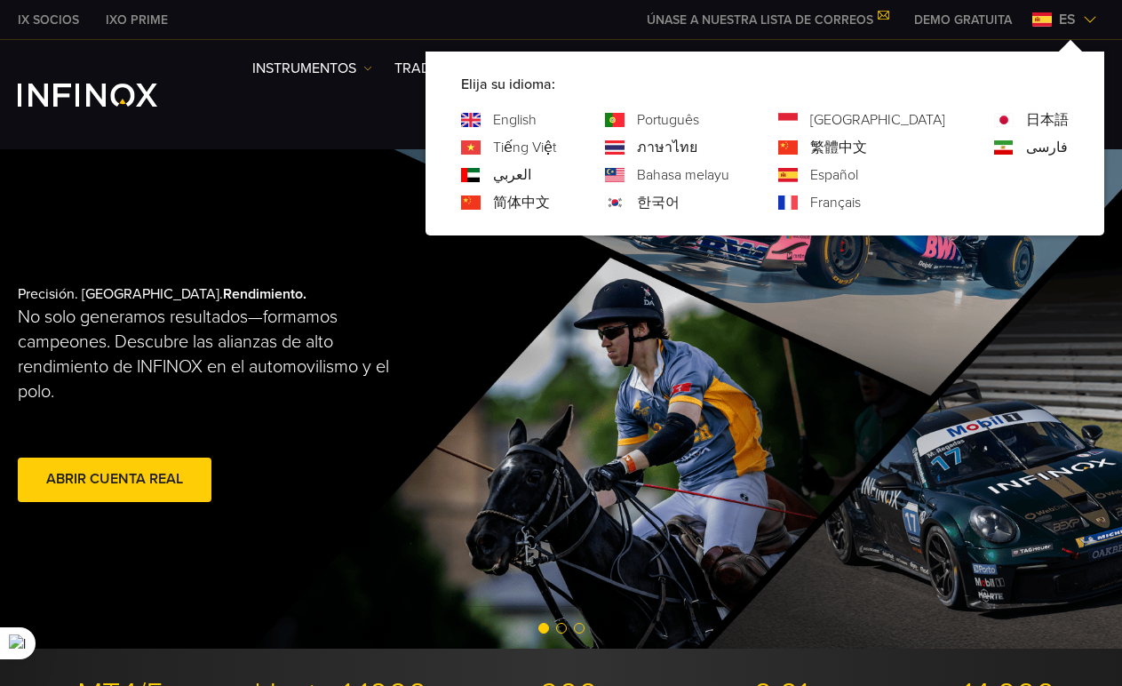
click at [858, 172] on link "Español" at bounding box center [834, 174] width 48 height 21
